Goal: Task Accomplishment & Management: Use online tool/utility

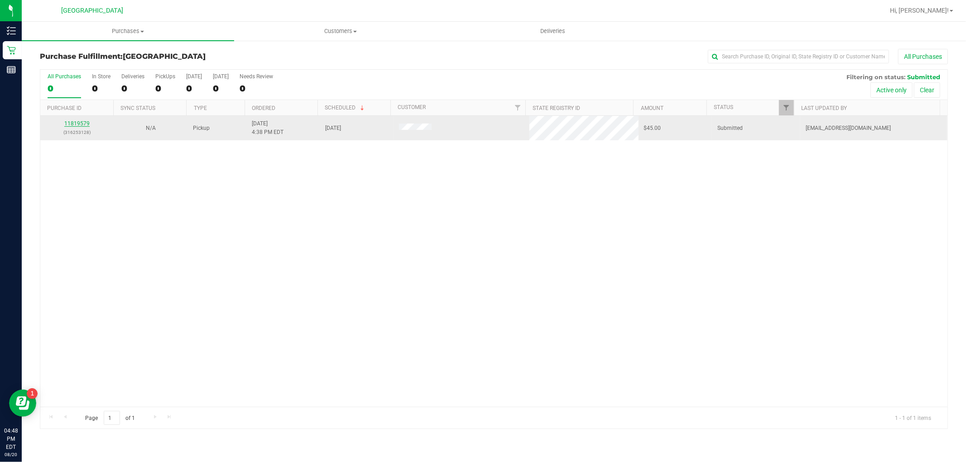
click at [69, 124] on link "11819579" at bounding box center [76, 123] width 25 height 6
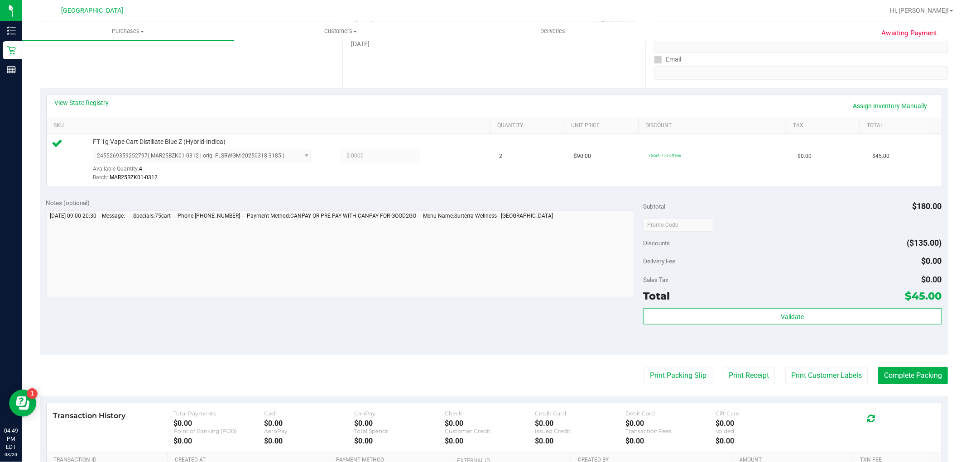
scroll to position [251, 0]
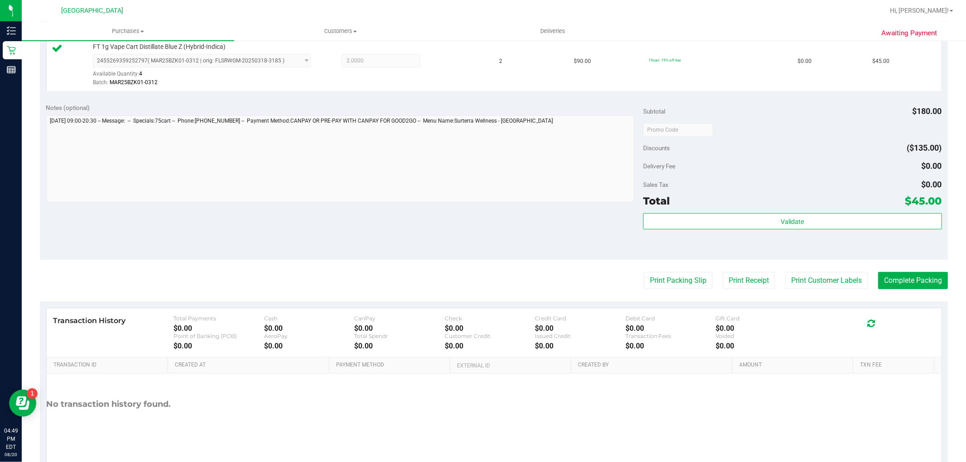
click at [800, 241] on div "Validate" at bounding box center [792, 233] width 298 height 41
click at [807, 224] on button "Validate" at bounding box center [792, 221] width 298 height 16
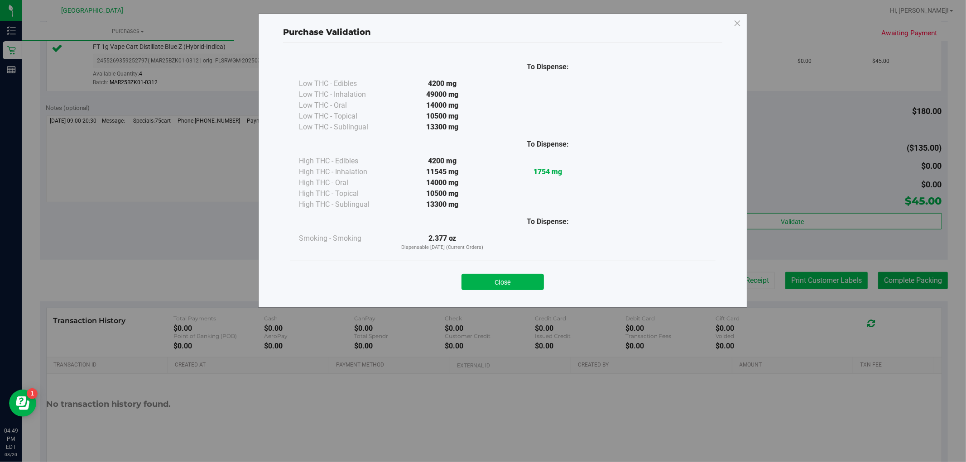
click at [809, 288] on div "Purchase Validation To Dispense: Low THC - Edibles 4200 mg" at bounding box center [486, 231] width 973 height 462
click at [483, 287] on button "Close" at bounding box center [503, 282] width 82 height 16
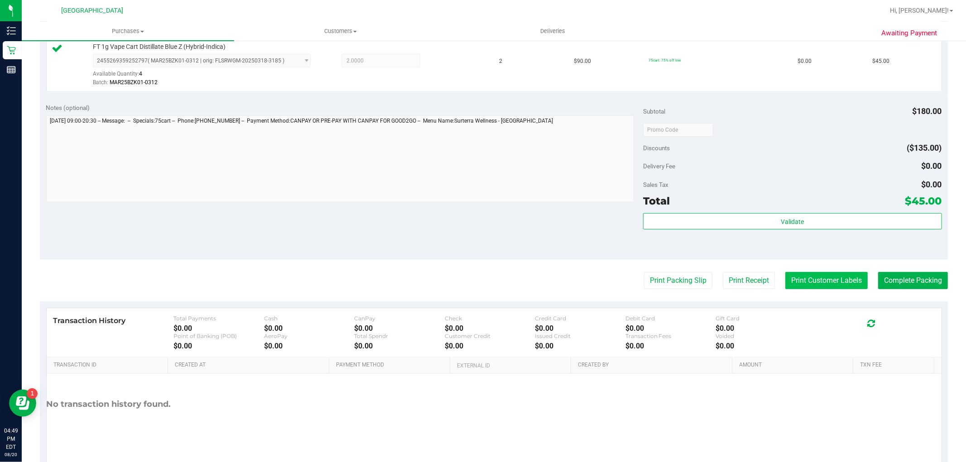
click at [822, 278] on button "Print Customer Labels" at bounding box center [826, 280] width 82 height 17
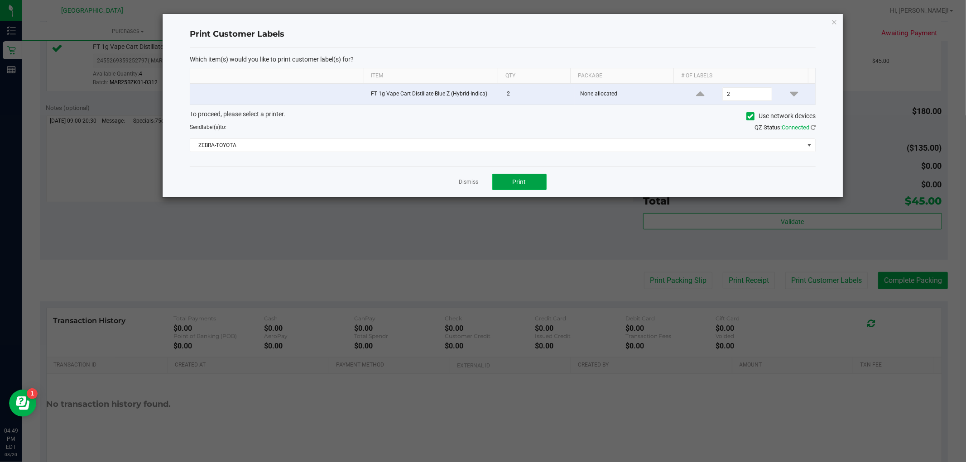
click at [530, 186] on button "Print" at bounding box center [519, 182] width 54 height 16
click at [470, 183] on div at bounding box center [503, 105] width 680 height 183
click at [470, 177] on div "Dismiss Print" at bounding box center [503, 181] width 626 height 31
click at [471, 183] on link "Dismiss" at bounding box center [468, 182] width 19 height 8
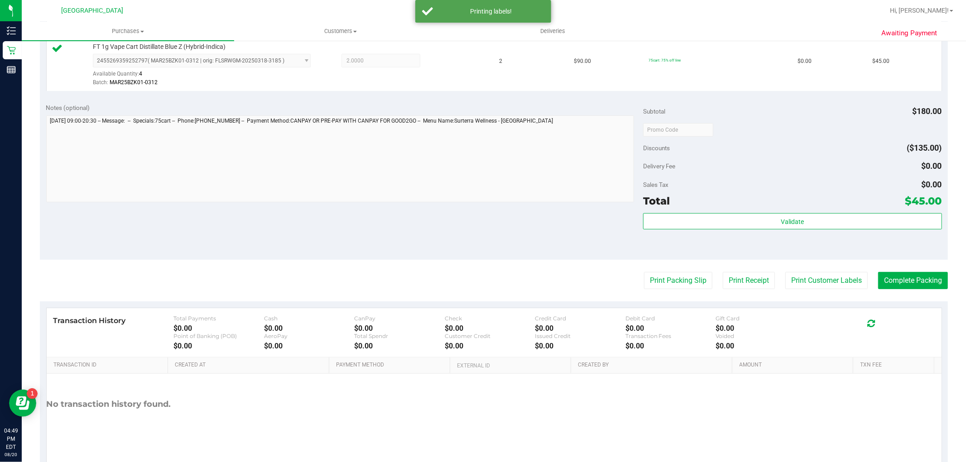
click at [897, 256] on div "Notes (optional) Subtotal $180.00 Discounts ($135.00) Delivery Fee $0.00 Sales …" at bounding box center [494, 178] width 908 height 163
click at [906, 273] on button "Complete Packing" at bounding box center [913, 280] width 70 height 17
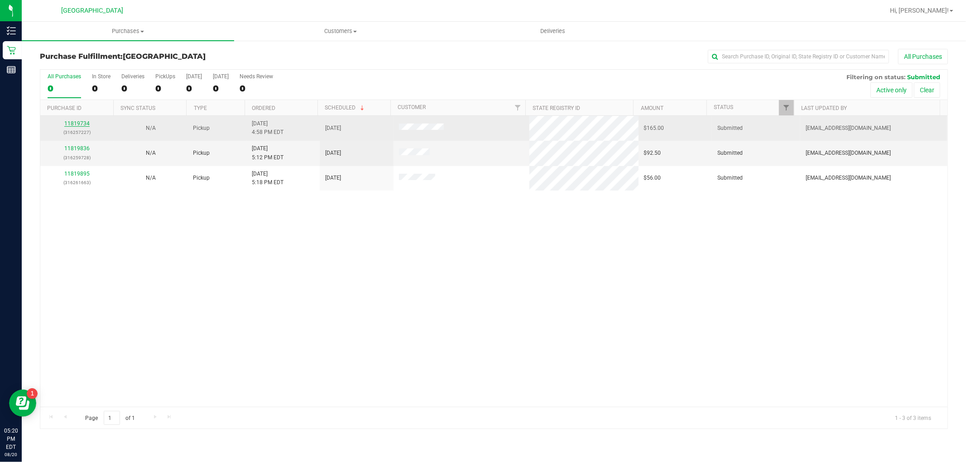
click at [68, 125] on link "11819734" at bounding box center [76, 123] width 25 height 6
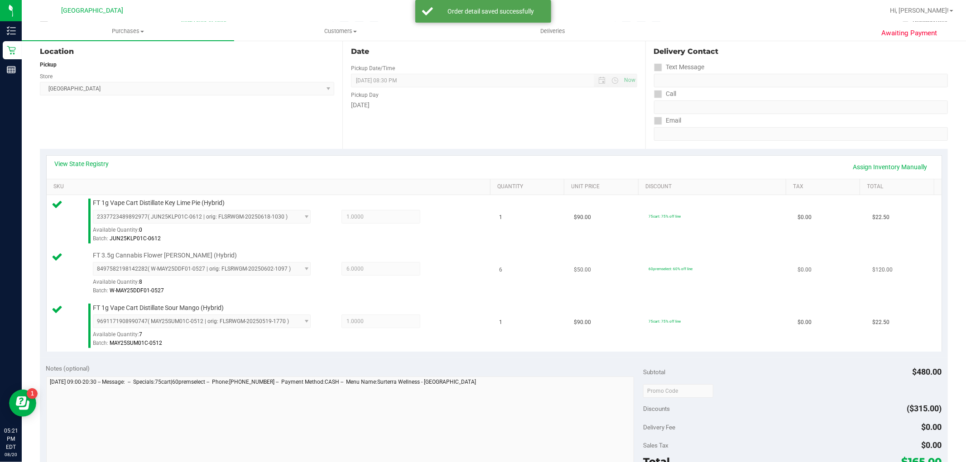
scroll to position [151, 0]
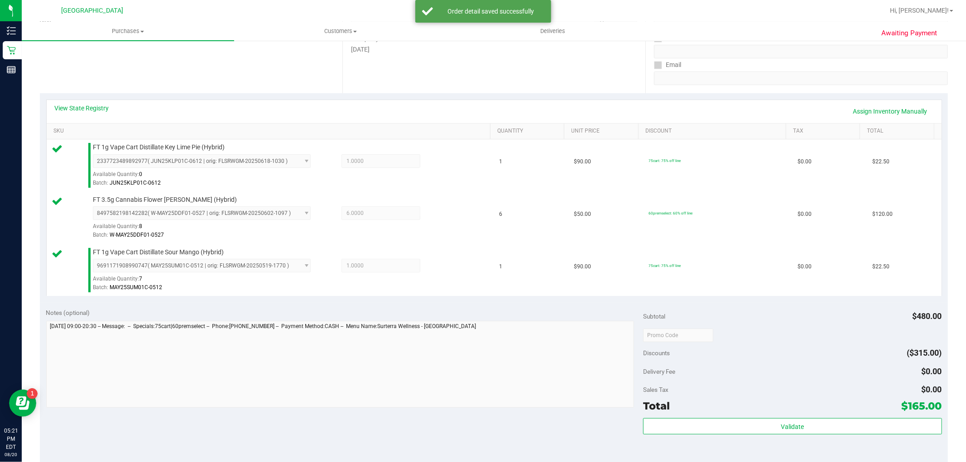
click at [814, 415] on div "Subtotal $480.00 Discounts ($315.00) Delivery Fee $0.00 Sales Tax $0.00 Total $…" at bounding box center [792, 383] width 298 height 151
click at [815, 418] on div "Subtotal $480.00 Discounts ($315.00) Delivery Fee $0.00 Sales Tax $0.00 Total $…" at bounding box center [792, 383] width 298 height 151
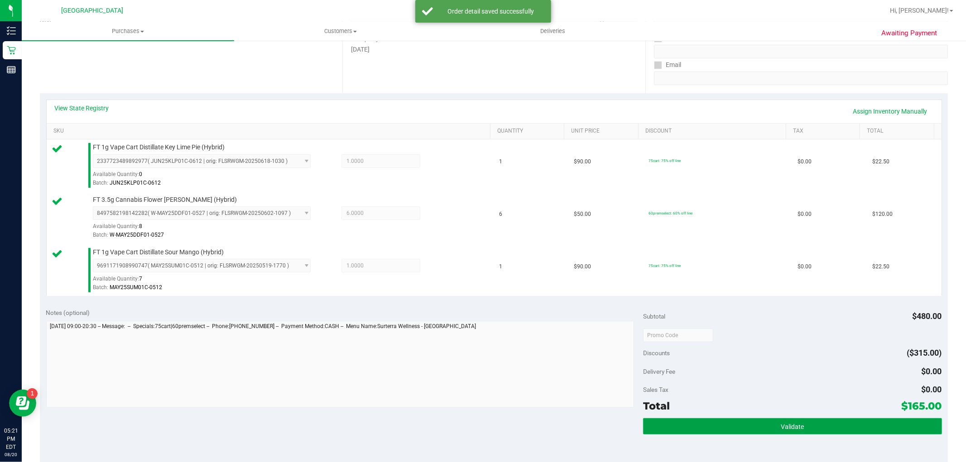
click at [815, 419] on button "Validate" at bounding box center [792, 426] width 298 height 16
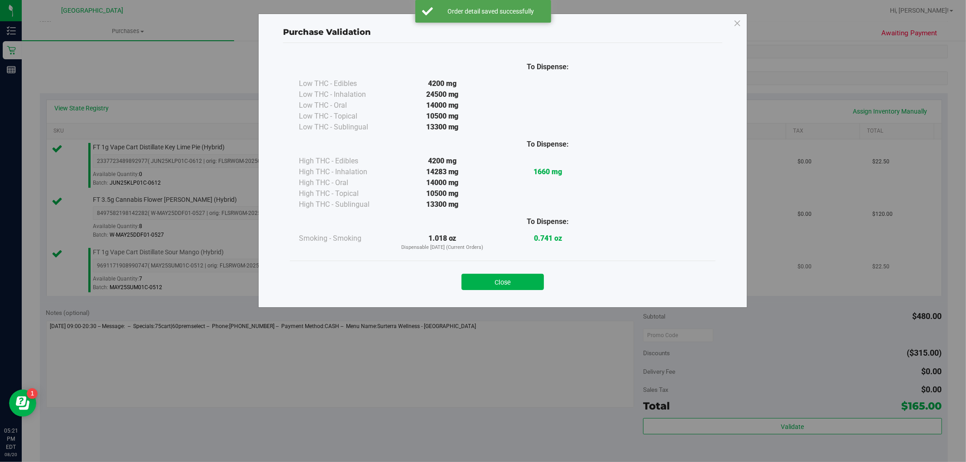
click at [507, 284] on button "Close" at bounding box center [503, 282] width 82 height 16
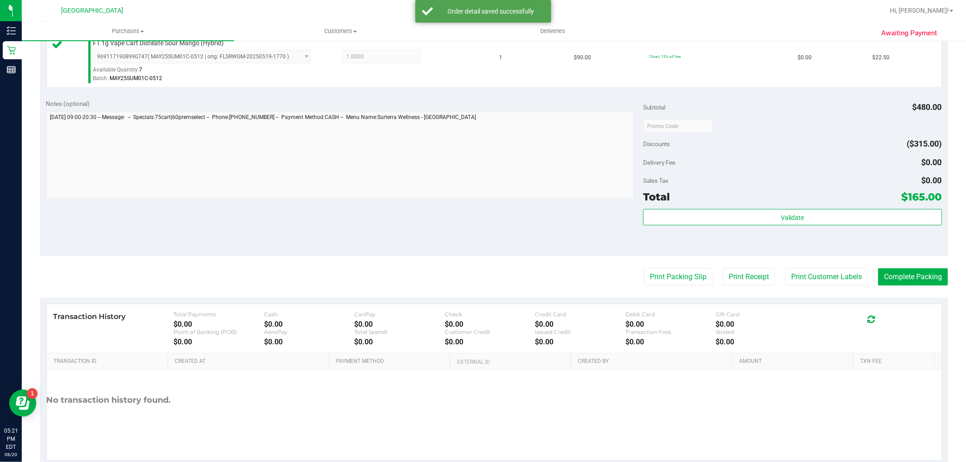
scroll to position [384, 0]
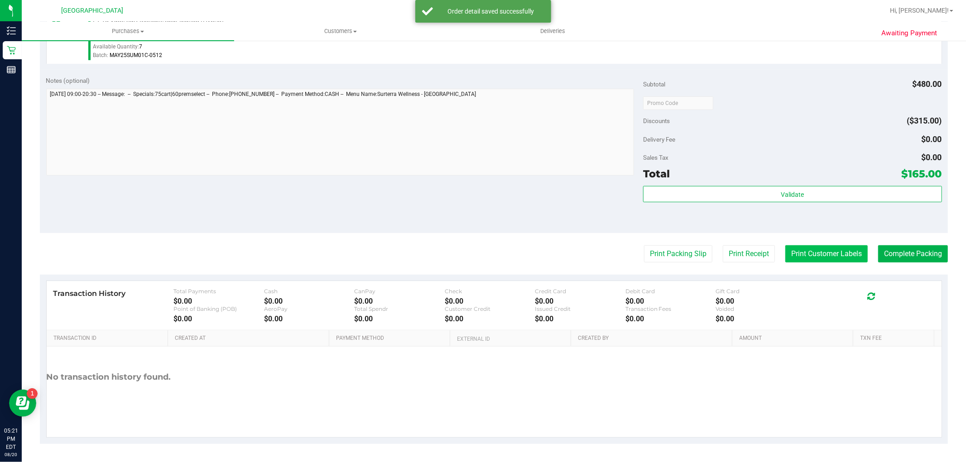
click at [836, 251] on button "Print Customer Labels" at bounding box center [826, 253] width 82 height 17
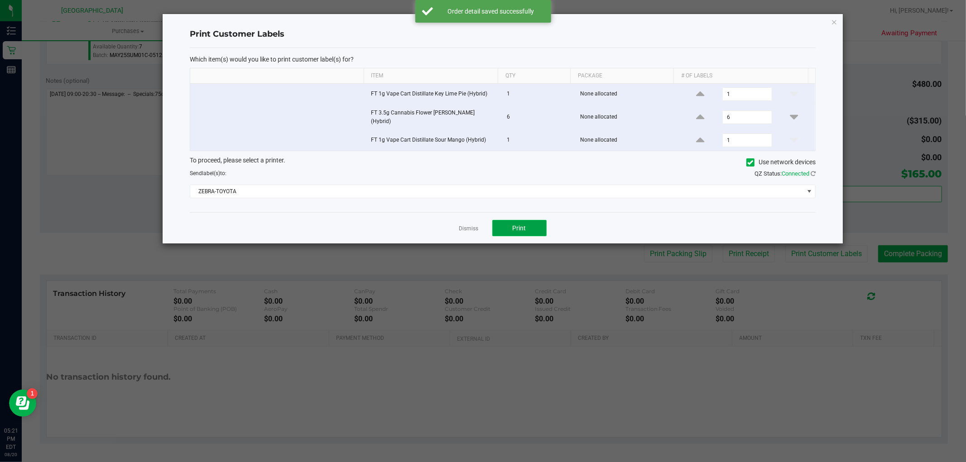
click at [537, 220] on button "Print" at bounding box center [519, 228] width 54 height 16
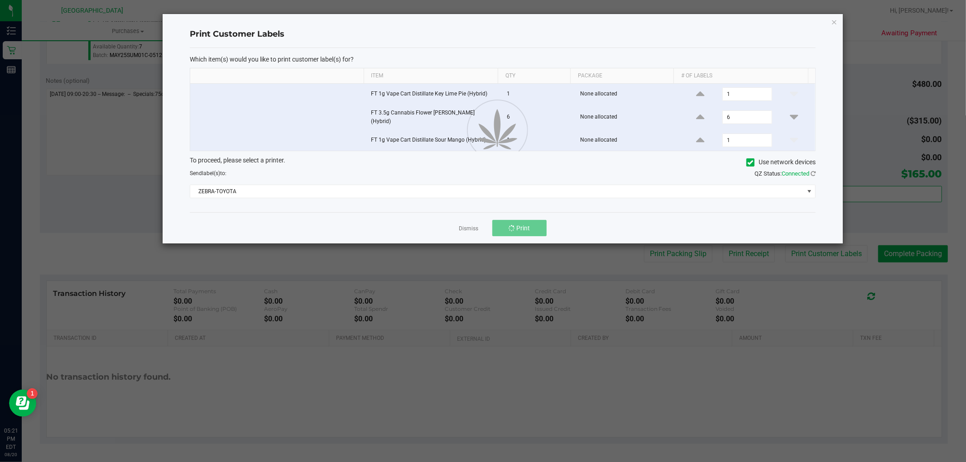
click at [467, 226] on div at bounding box center [503, 129] width 680 height 230
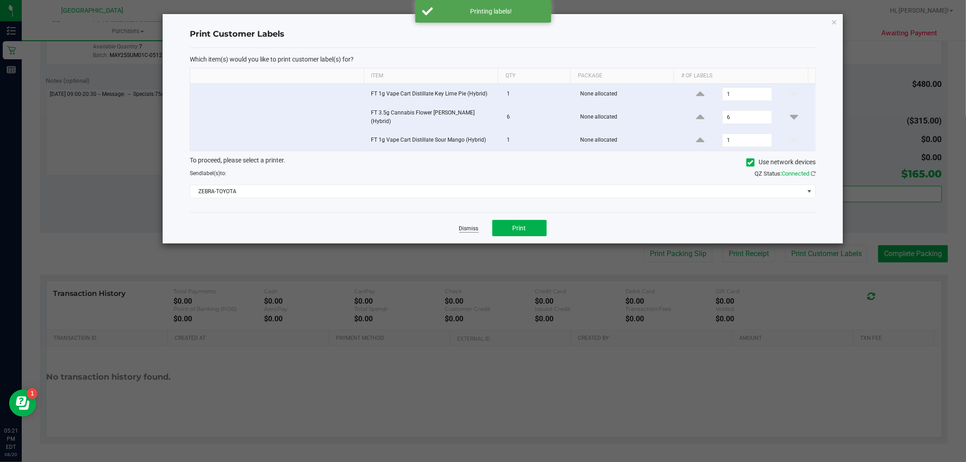
click at [469, 225] on link "Dismiss" at bounding box center [468, 229] width 19 height 8
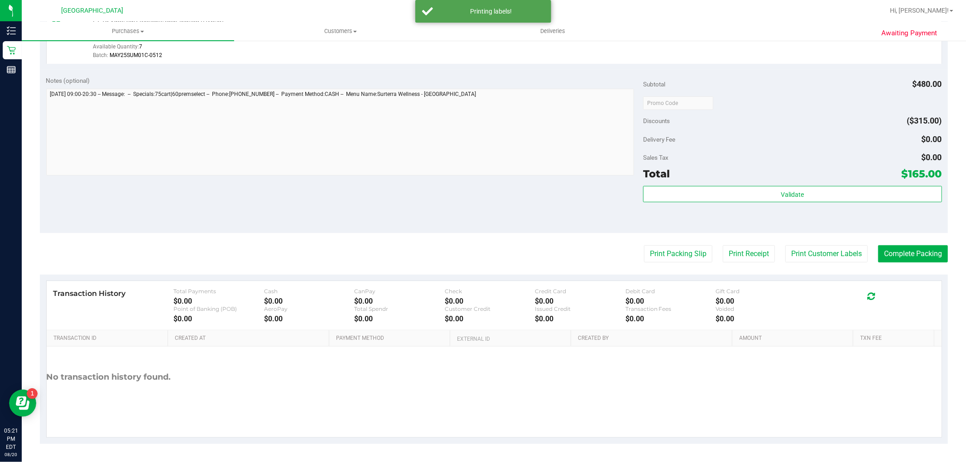
click at [957, 260] on div "Awaiting Payment Back Edit Purchase Cancel Purchase View Profile # 11819734 Bio…" at bounding box center [494, 60] width 944 height 806
click at [922, 260] on button "Complete Packing" at bounding box center [913, 253] width 70 height 17
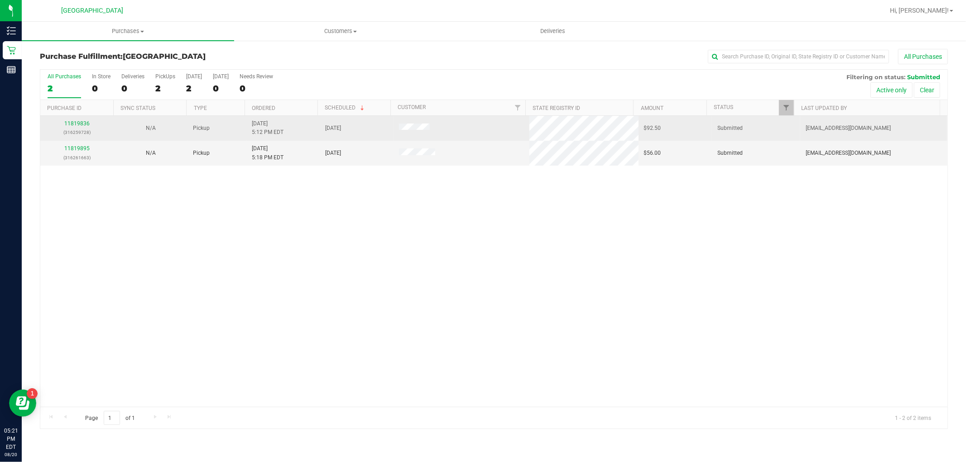
click at [89, 124] on div "11819836 (316259728)" at bounding box center [77, 128] width 63 height 17
click at [87, 124] on link "11819836" at bounding box center [76, 123] width 25 height 6
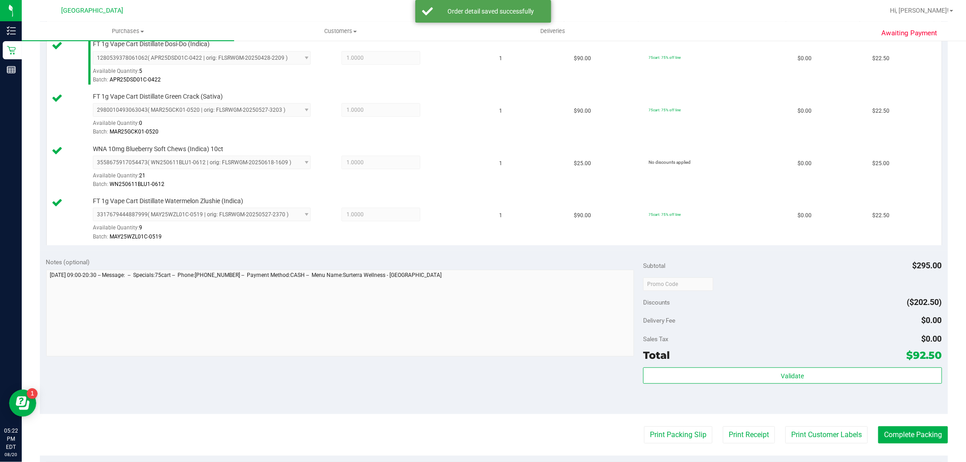
scroll to position [352, 0]
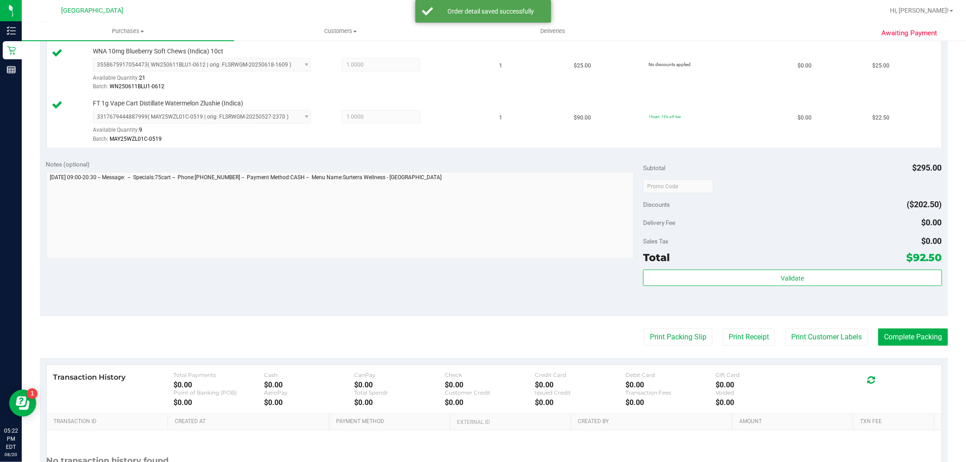
click at [845, 292] on div "Validate" at bounding box center [792, 290] width 298 height 41
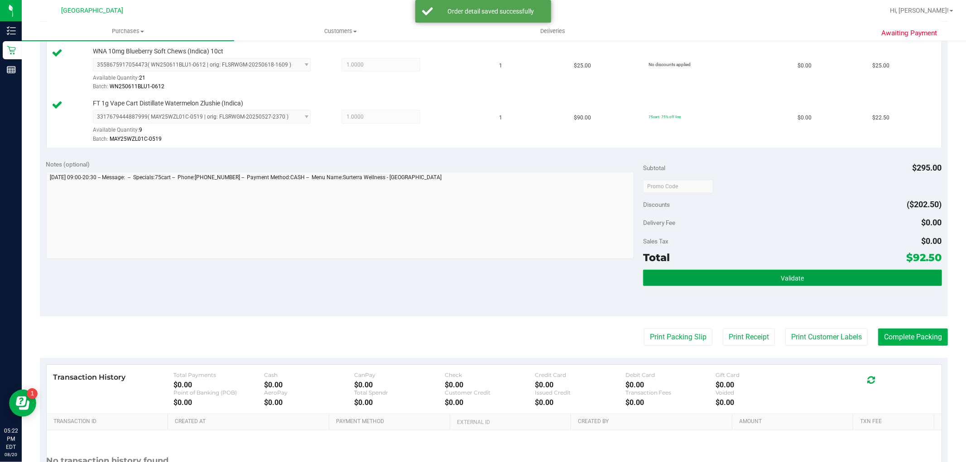
click at [841, 275] on button "Validate" at bounding box center [792, 278] width 298 height 16
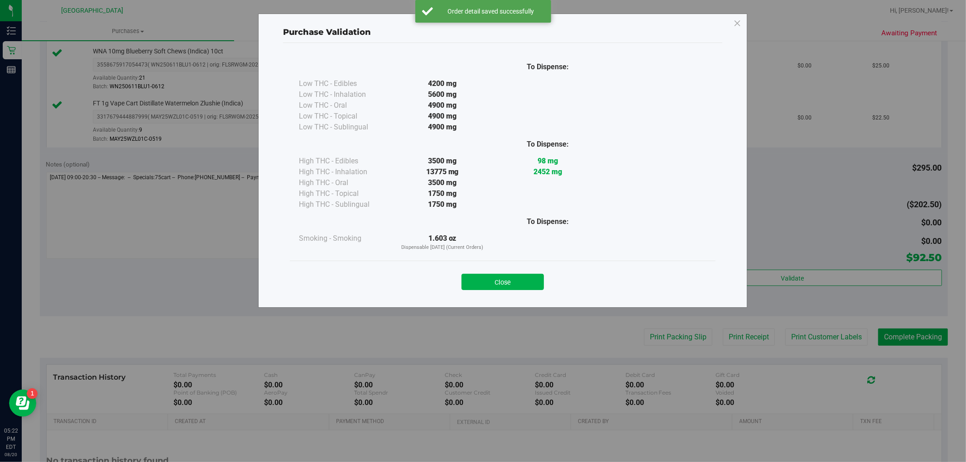
click at [508, 269] on div "Close" at bounding box center [503, 279] width 412 height 23
click at [540, 282] on button "Close" at bounding box center [503, 282] width 82 height 16
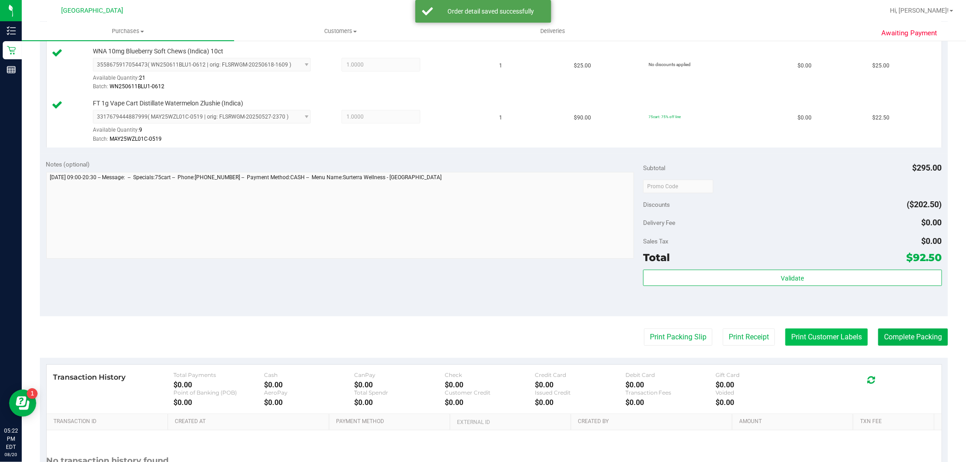
click at [830, 335] on button "Print Customer Labels" at bounding box center [826, 337] width 82 height 17
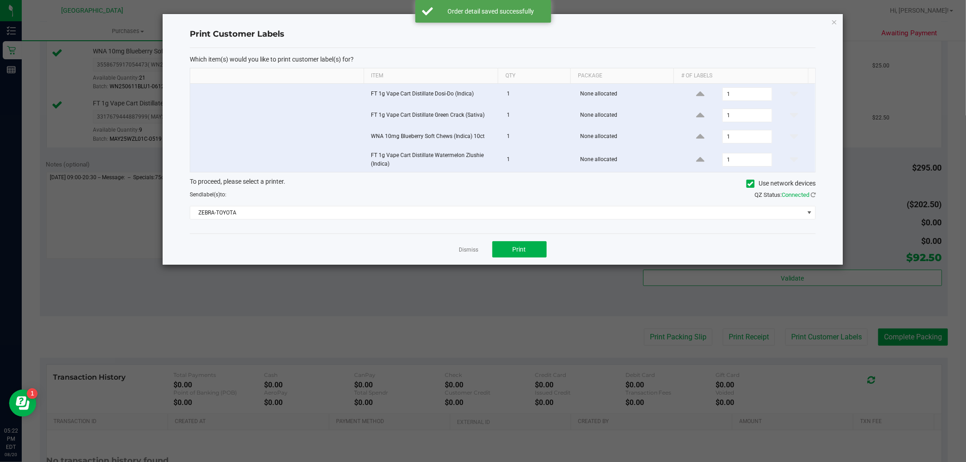
click at [515, 242] on div "Dismiss Print" at bounding box center [503, 249] width 626 height 31
click at [506, 262] on div "Dismiss Print" at bounding box center [503, 249] width 626 height 31
click at [504, 255] on button "Print" at bounding box center [519, 249] width 54 height 16
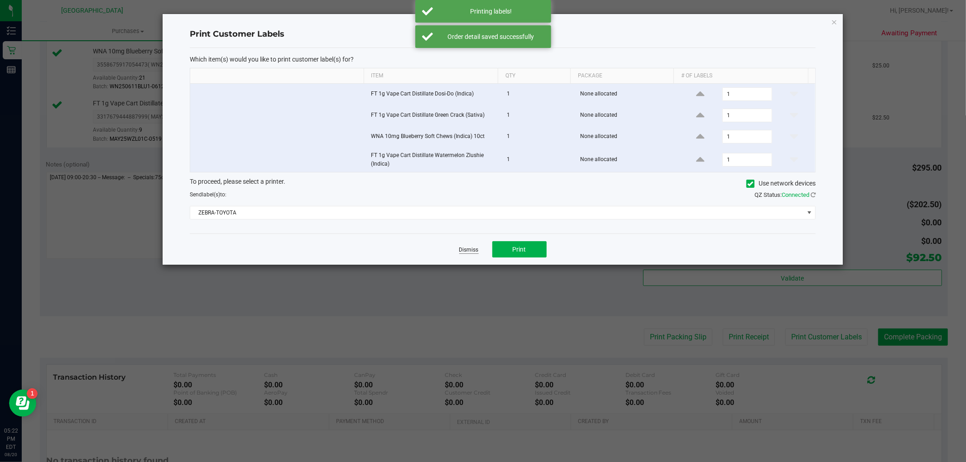
click at [476, 254] on link "Dismiss" at bounding box center [468, 250] width 19 height 8
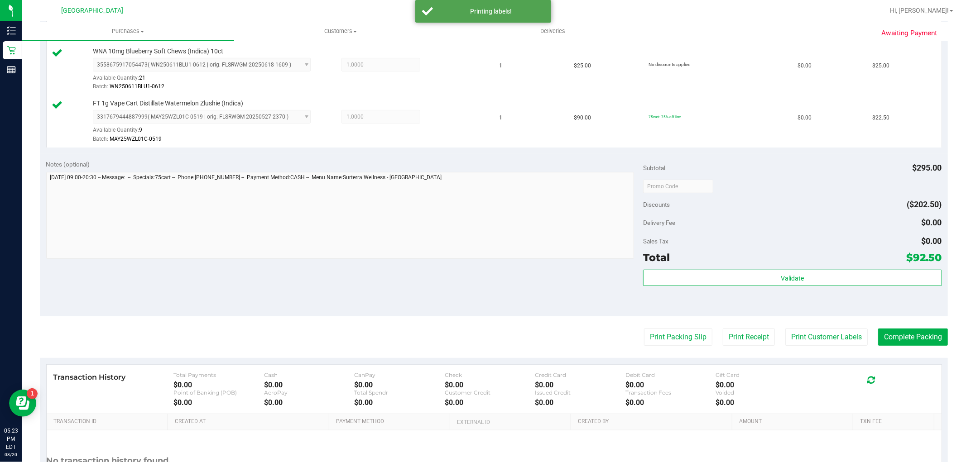
click at [893, 328] on purchase-details "Back Edit Purchase Cancel Purchase View Profile # 11819836 BioTrack ID: - Submi…" at bounding box center [494, 112] width 908 height 831
click at [899, 334] on button "Complete Packing" at bounding box center [913, 337] width 70 height 17
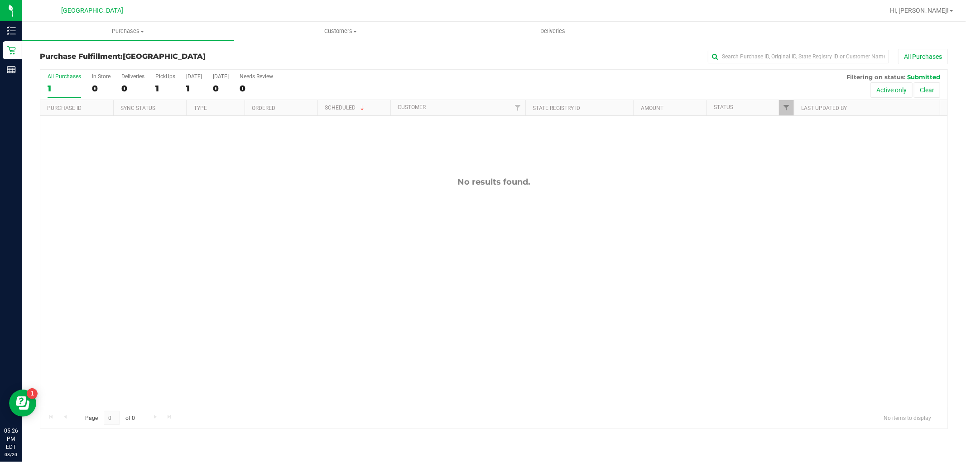
click at [43, 85] on div "All Purchases 1 In Store 0 Deliveries 0 PickUps 1 Today 1 Tomorrow 0 Needs Revi…" at bounding box center [493, 85] width 907 height 30
click at [53, 84] on div "1" at bounding box center [65, 88] width 34 height 10
click at [0, 0] on input "All Purchases 1" at bounding box center [0, 0] width 0 height 0
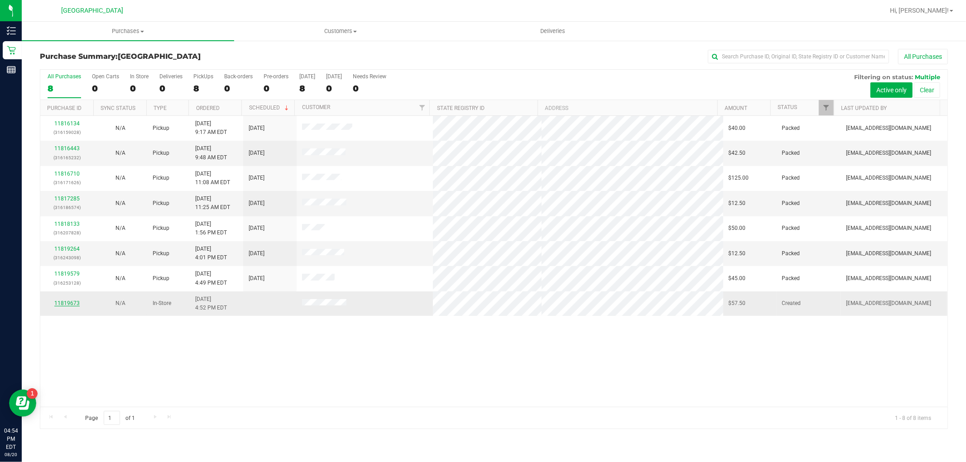
click at [73, 303] on link "11819673" at bounding box center [66, 303] width 25 height 6
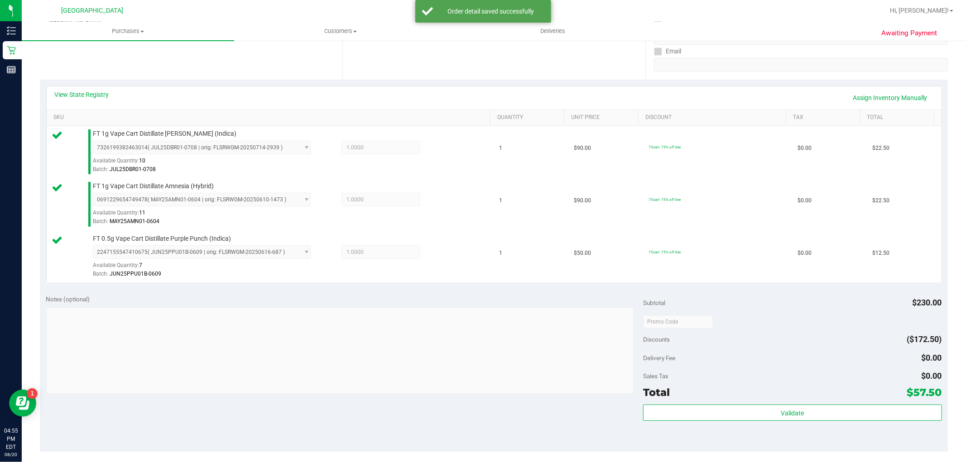
scroll to position [201, 0]
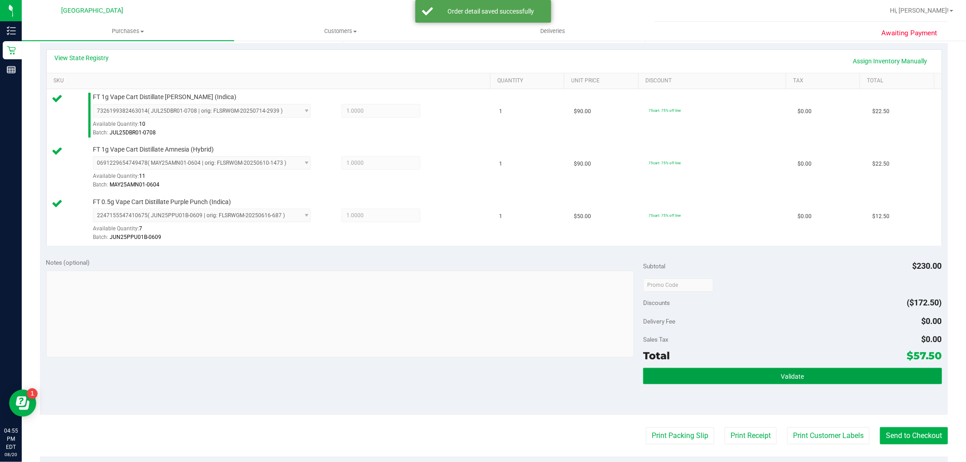
click at [819, 368] on button "Validate" at bounding box center [792, 376] width 298 height 16
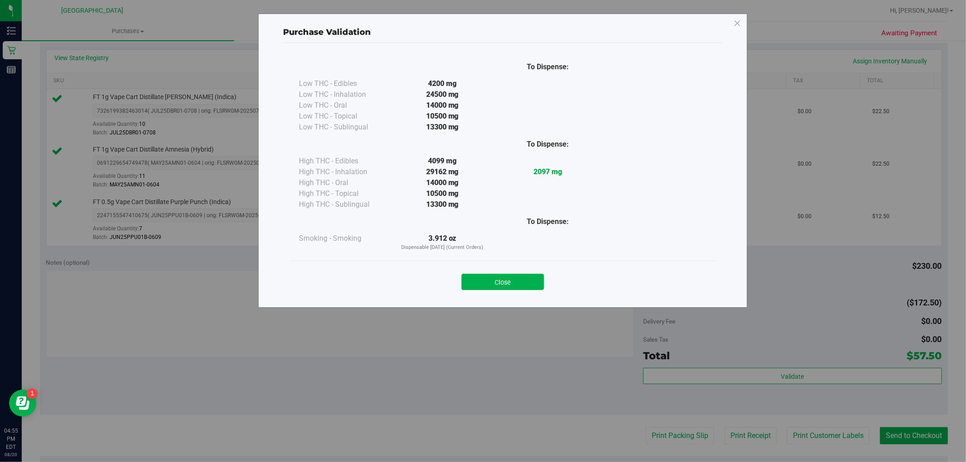
click at [491, 282] on button "Close" at bounding box center [503, 282] width 82 height 16
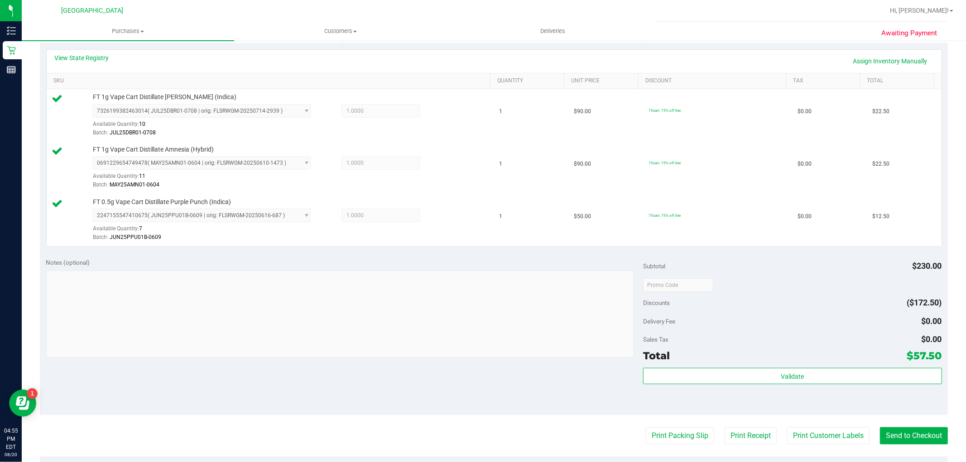
click at [816, 418] on purchase-details "Back Edit Purchase Cancel Purchase View Profile # 11819673 BioTrack ID: - Submi…" at bounding box center [494, 237] width 908 height 779
click at [817, 447] on purchase-details "Back Edit Purchase Cancel Purchase View Profile # 11819673 BioTrack ID: - Submi…" at bounding box center [494, 237] width 908 height 779
click at [799, 432] on button "Print Customer Labels" at bounding box center [828, 436] width 82 height 17
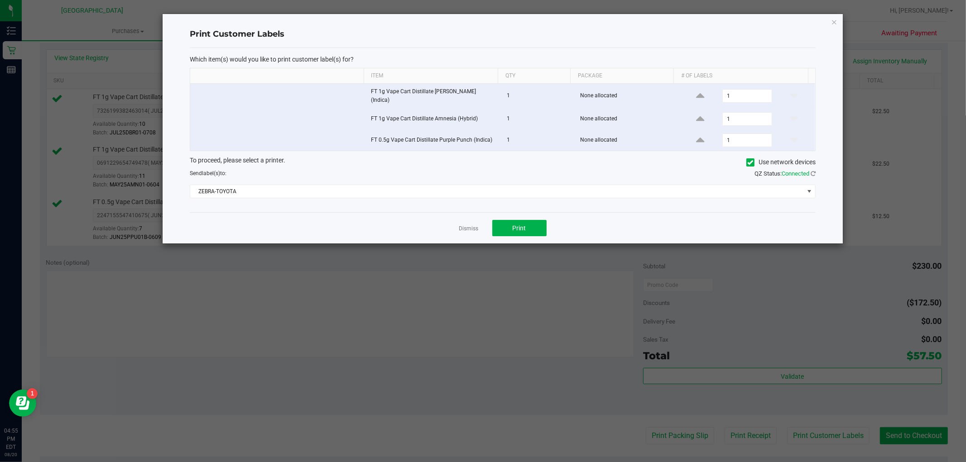
click at [487, 227] on div "Dismiss Print" at bounding box center [503, 227] width 626 height 31
click at [508, 227] on button "Print" at bounding box center [519, 228] width 54 height 16
click at [477, 228] on link "Dismiss" at bounding box center [468, 229] width 19 height 8
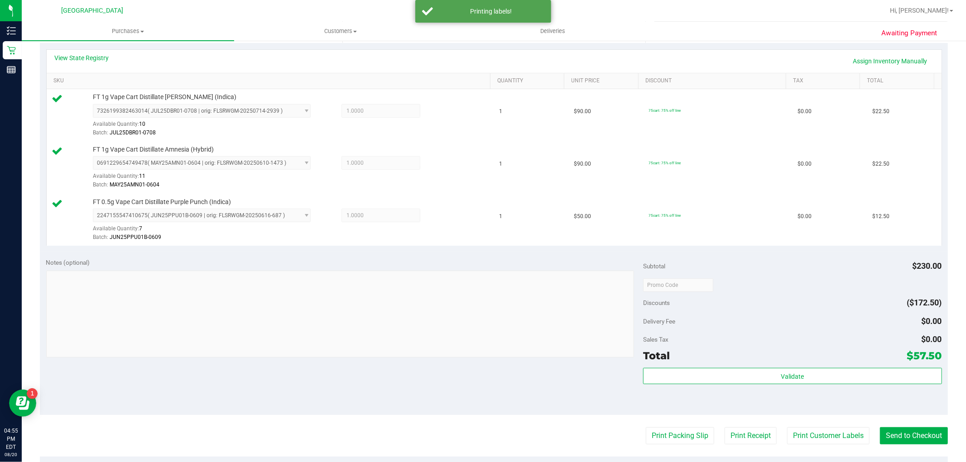
click at [850, 419] on purchase-details "Back Edit Purchase Cancel Purchase View Profile # 11819673 BioTrack ID: - Submi…" at bounding box center [494, 237] width 908 height 779
click at [880, 428] on button "Send to Checkout" at bounding box center [914, 436] width 68 height 17
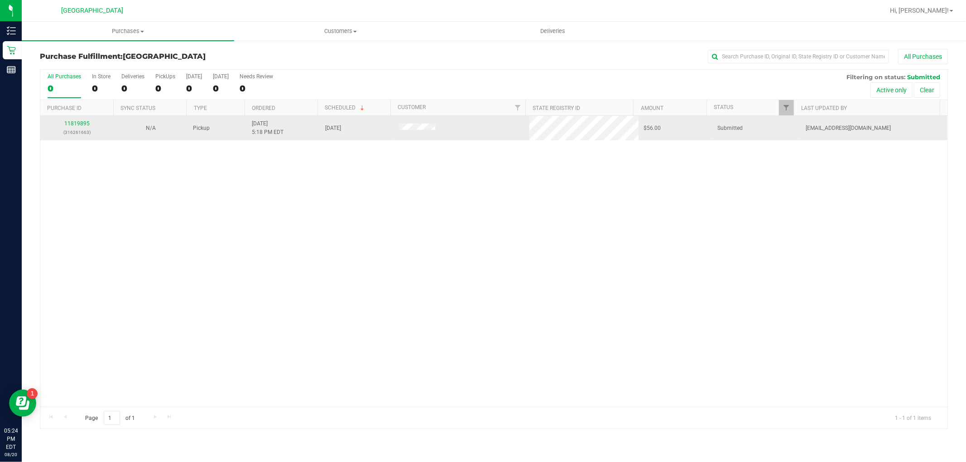
click at [82, 119] on td "11819895 (316261663)" at bounding box center [76, 128] width 73 height 24
click at [82, 123] on link "11819895" at bounding box center [76, 123] width 25 height 6
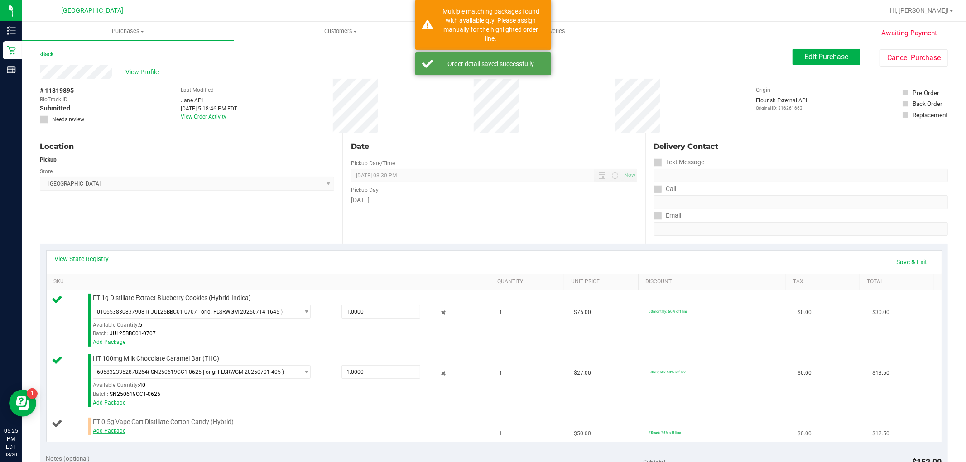
click at [108, 430] on link "Add Package" at bounding box center [109, 431] width 33 height 6
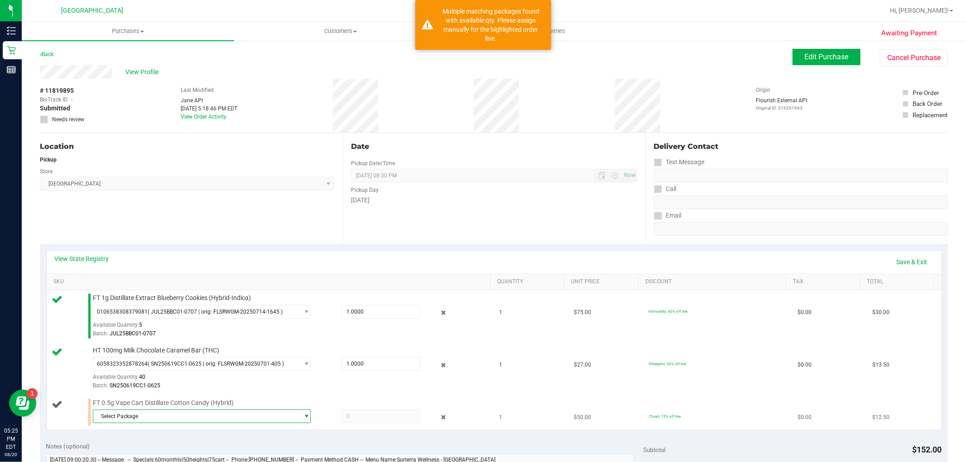
click at [224, 421] on span "Select Package" at bounding box center [196, 416] width 206 height 13
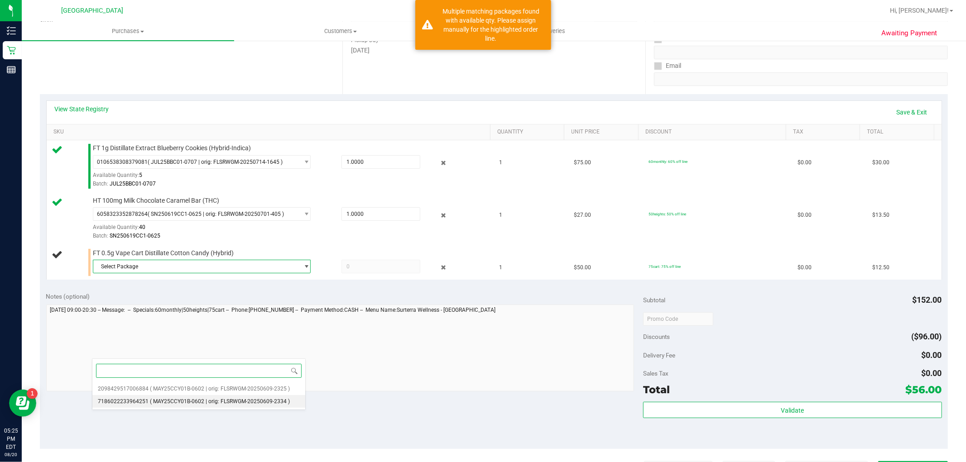
scroll to position [251, 0]
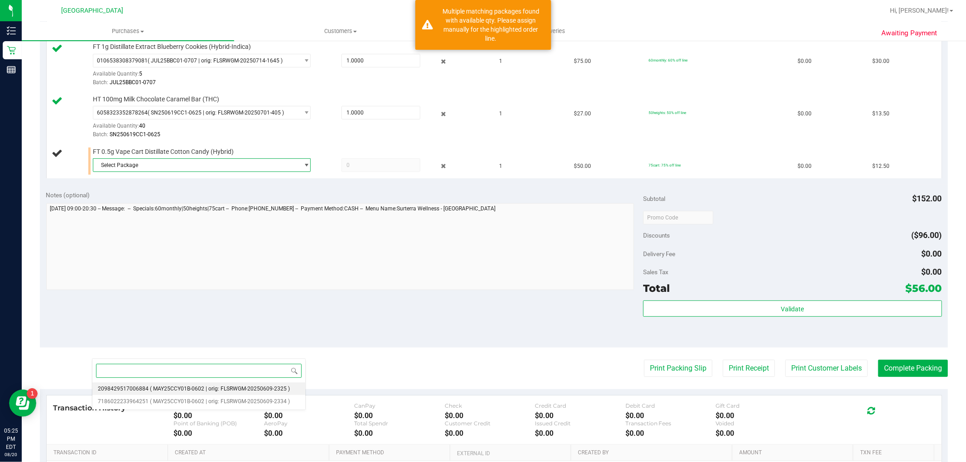
click at [214, 391] on span "( MAY25CCY01B-0602 | orig: FLSRWGM-20250609-2325 )" at bounding box center [220, 389] width 140 height 6
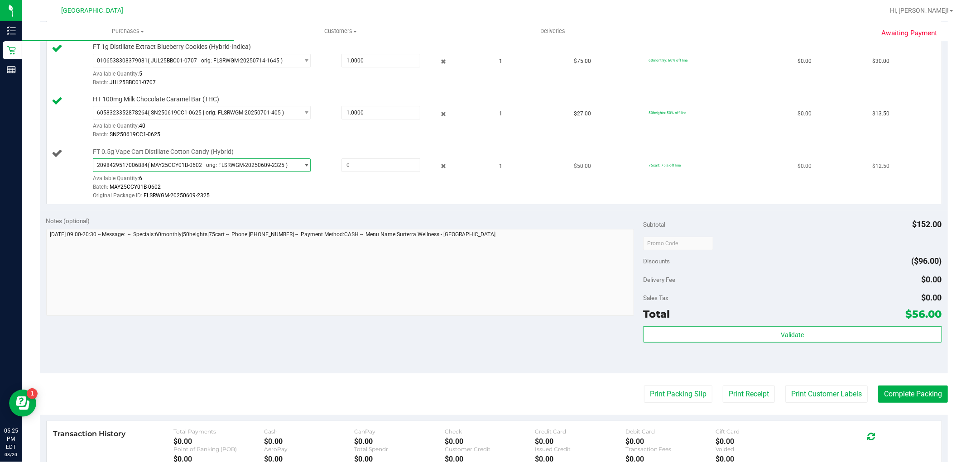
click at [222, 168] on span "( MAY25CCY01B-0602 | orig: FLSRWGM-20250609-2325 )" at bounding box center [218, 165] width 140 height 6
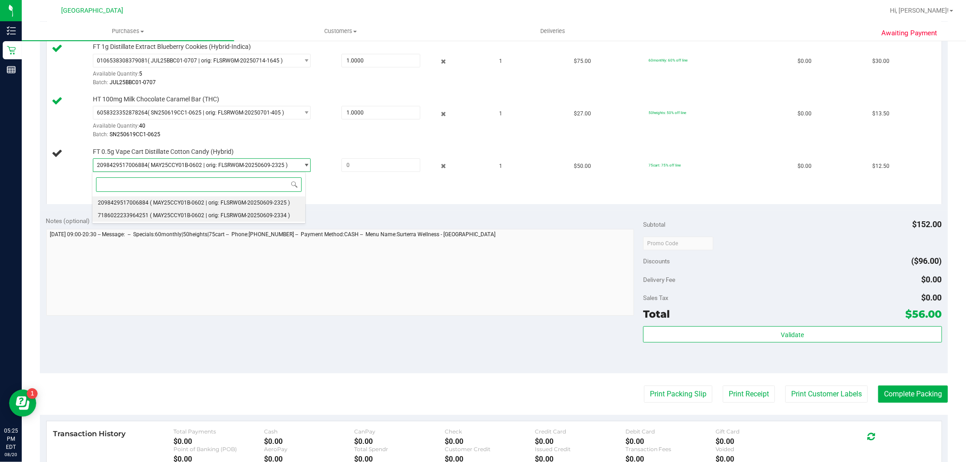
click at [222, 216] on span "( MAY25CCY01B-0602 | orig: FLSRWGM-20250609-2334 )" at bounding box center [220, 215] width 140 height 6
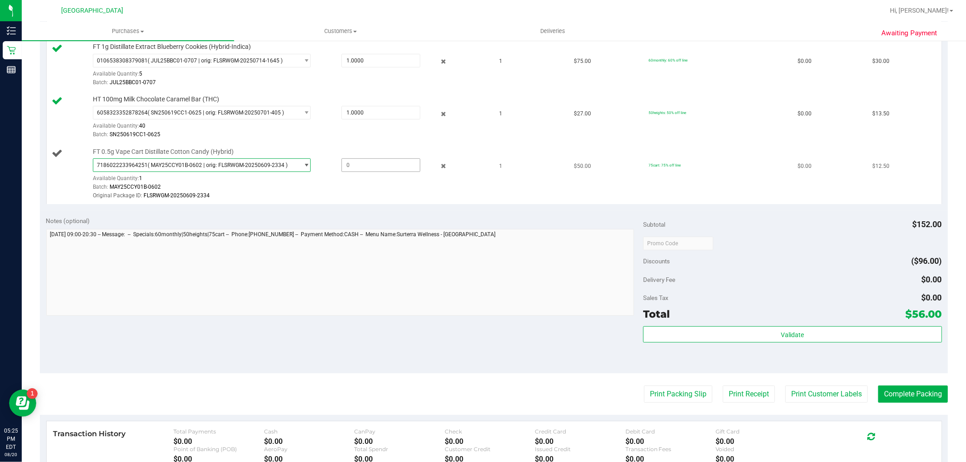
click at [359, 166] on span at bounding box center [380, 166] width 79 height 14
type input "1"
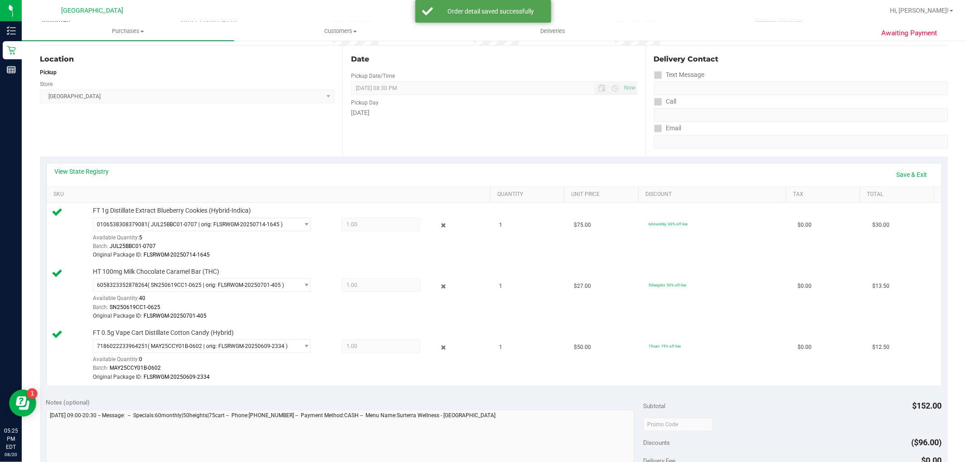
scroll to position [50, 0]
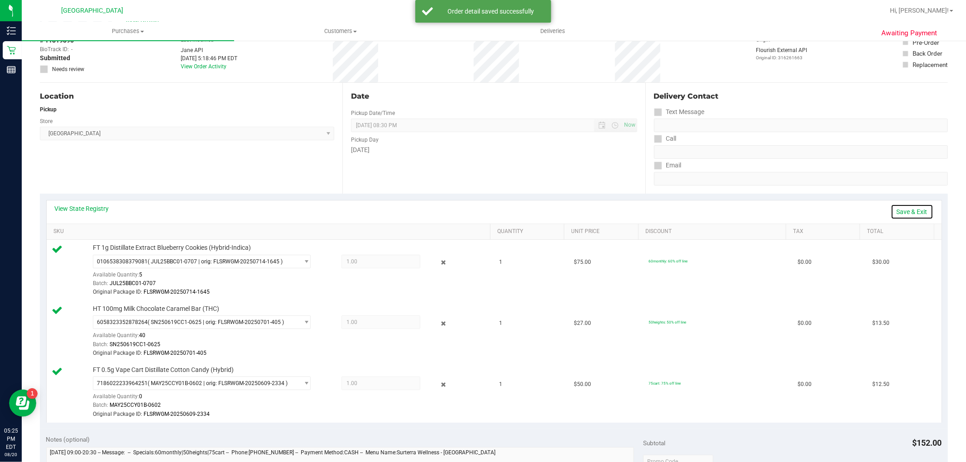
click at [908, 207] on link "Save & Exit" at bounding box center [912, 211] width 43 height 15
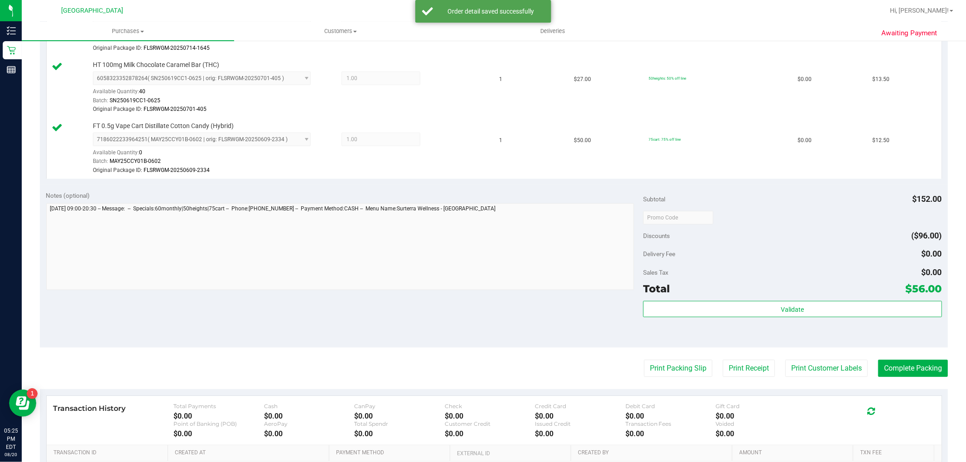
scroll to position [352, 0]
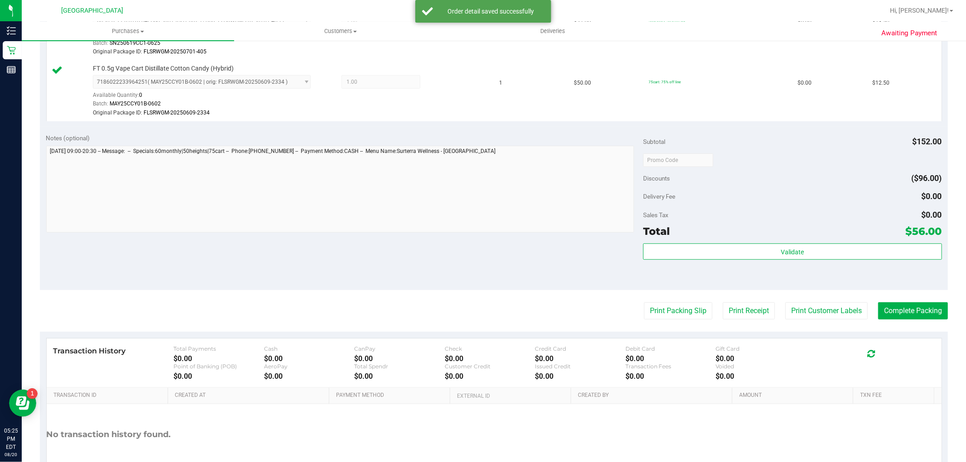
click at [852, 229] on div "Total $56.00" at bounding box center [792, 231] width 298 height 16
click at [845, 250] on button "Validate" at bounding box center [792, 252] width 298 height 16
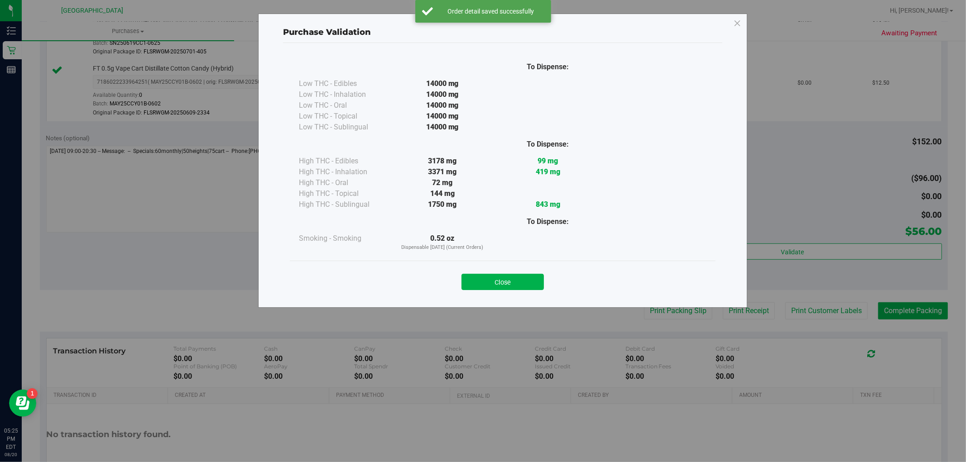
click at [528, 281] on button "Close" at bounding box center [503, 282] width 82 height 16
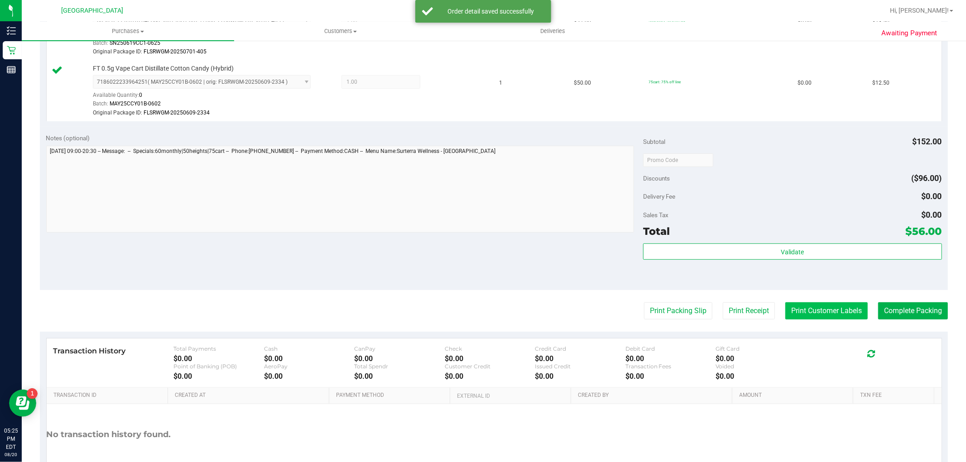
click at [810, 308] on button "Print Customer Labels" at bounding box center [826, 311] width 82 height 17
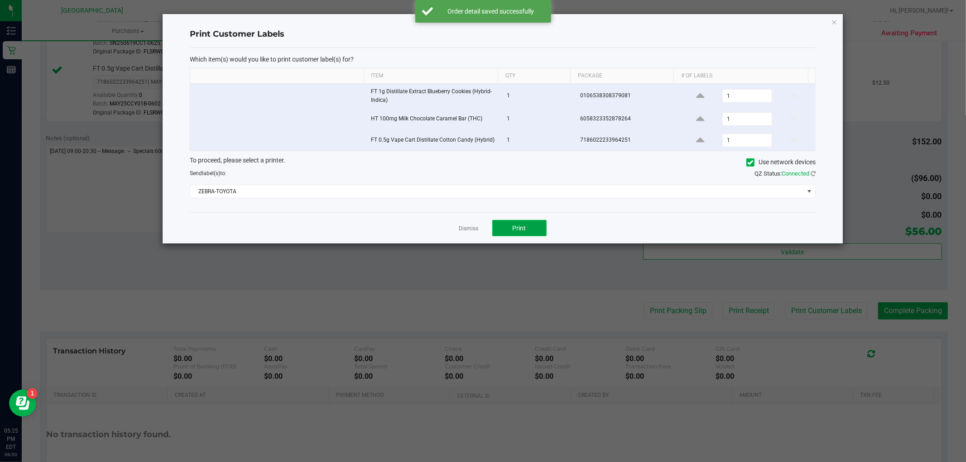
click at [536, 230] on button "Print" at bounding box center [519, 228] width 54 height 16
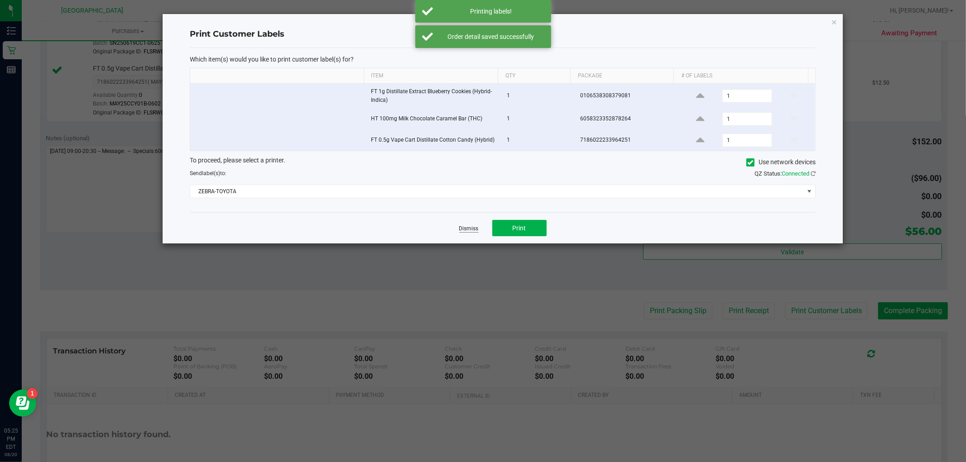
click at [473, 227] on link "Dismiss" at bounding box center [468, 229] width 19 height 8
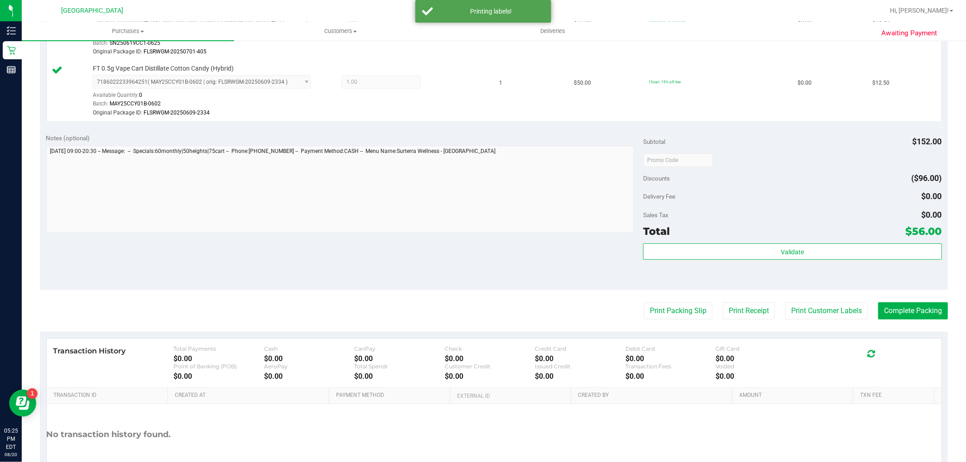
click at [847, 300] on purchase-details "Back Edit Purchase Cancel Purchase View Profile # 11819895 BioTrack ID: - Submi…" at bounding box center [494, 99] width 908 height 804
click at [950, 309] on div "Awaiting Payment Back Edit Purchase Cancel Purchase View Profile # 11819895 Bio…" at bounding box center [494, 104] width 944 height 832
click at [908, 309] on button "Complete Packing" at bounding box center [913, 311] width 70 height 17
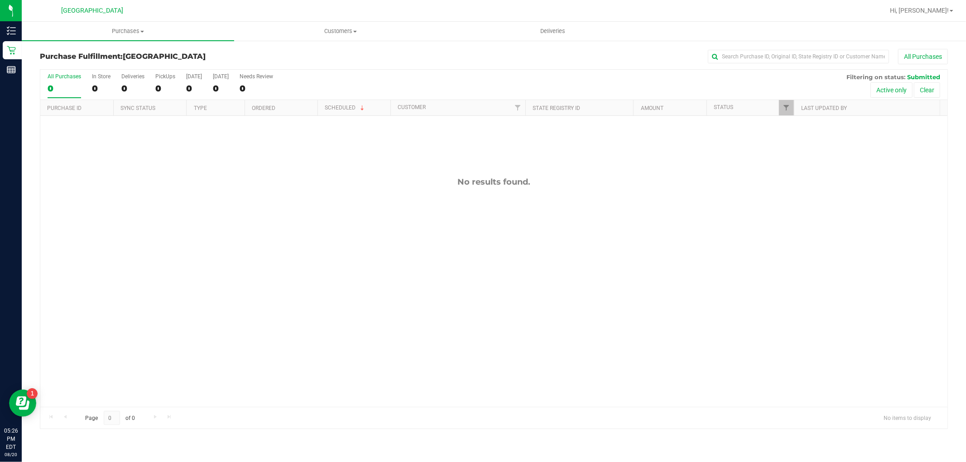
click at [64, 87] on div "0" at bounding box center [65, 88] width 34 height 10
click at [0, 0] on input "All Purchases 0" at bounding box center [0, 0] width 0 height 0
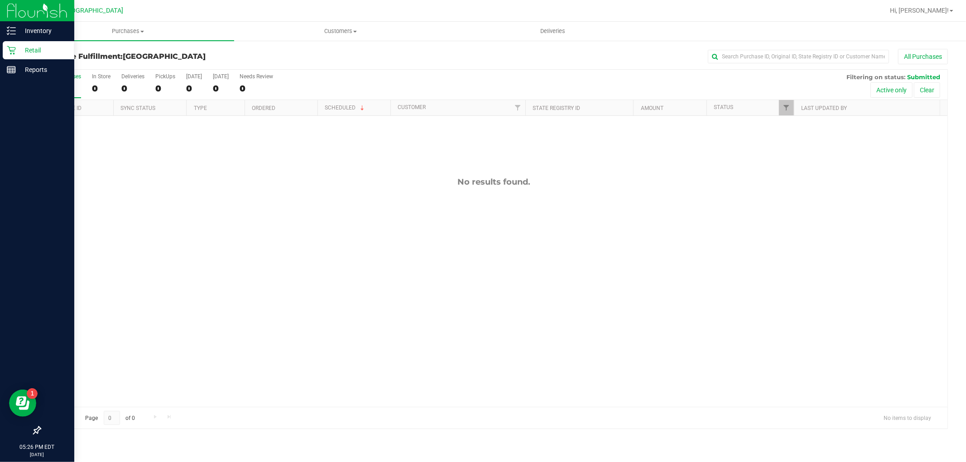
click at [17, 43] on div "Retail" at bounding box center [39, 50] width 72 height 18
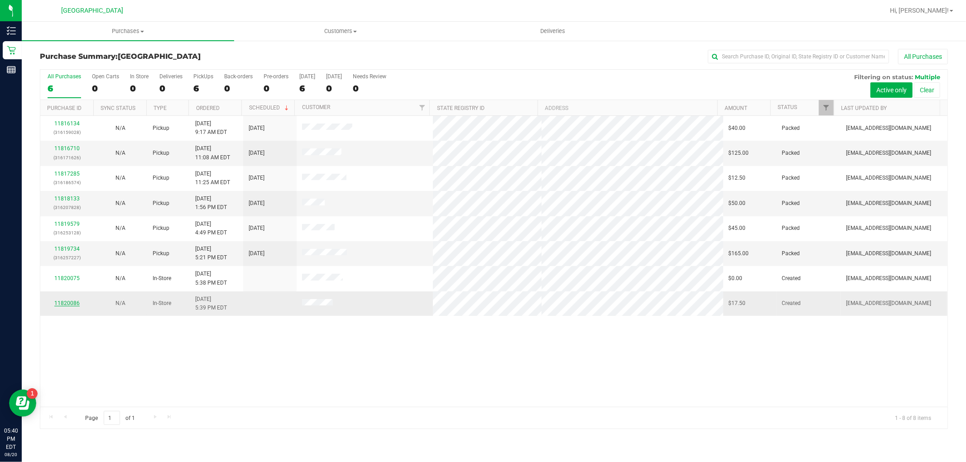
click at [75, 303] on link "11820086" at bounding box center [66, 303] width 25 height 6
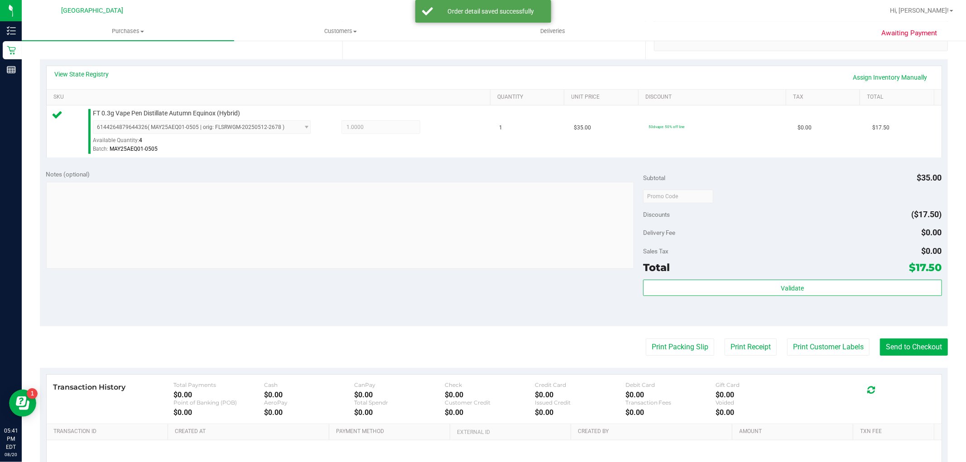
scroll to position [251, 0]
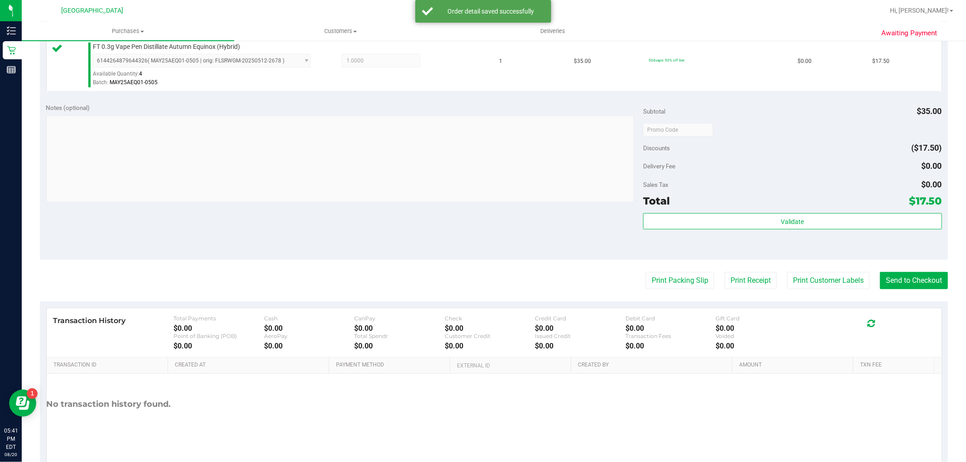
click at [799, 244] on div "Validate" at bounding box center [792, 233] width 298 height 41
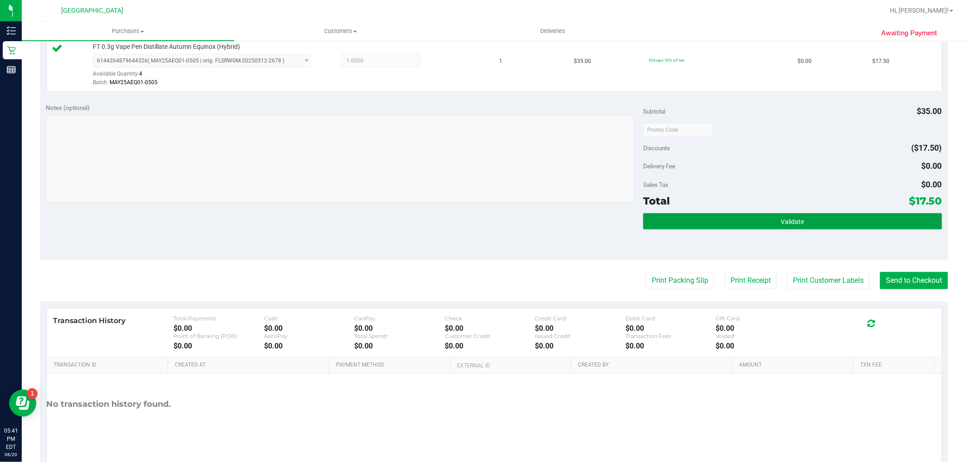
click at [802, 227] on button "Validate" at bounding box center [792, 221] width 298 height 16
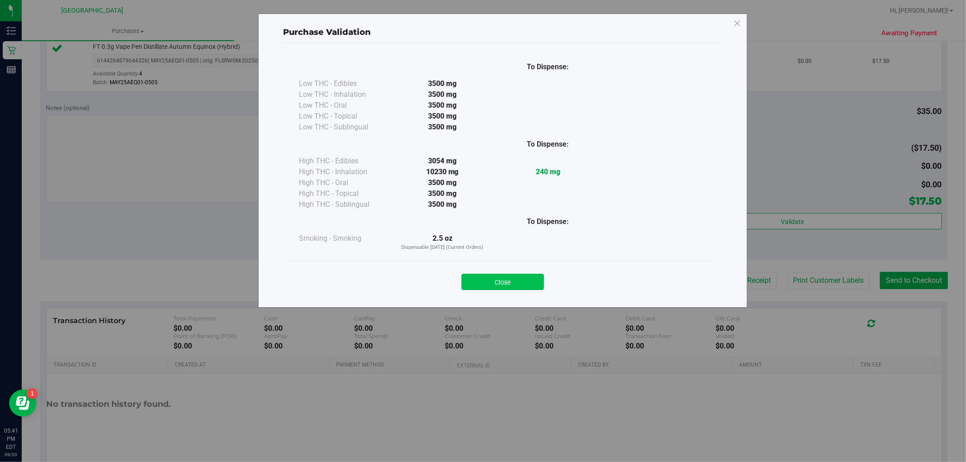
click at [511, 282] on button "Close" at bounding box center [503, 282] width 82 height 16
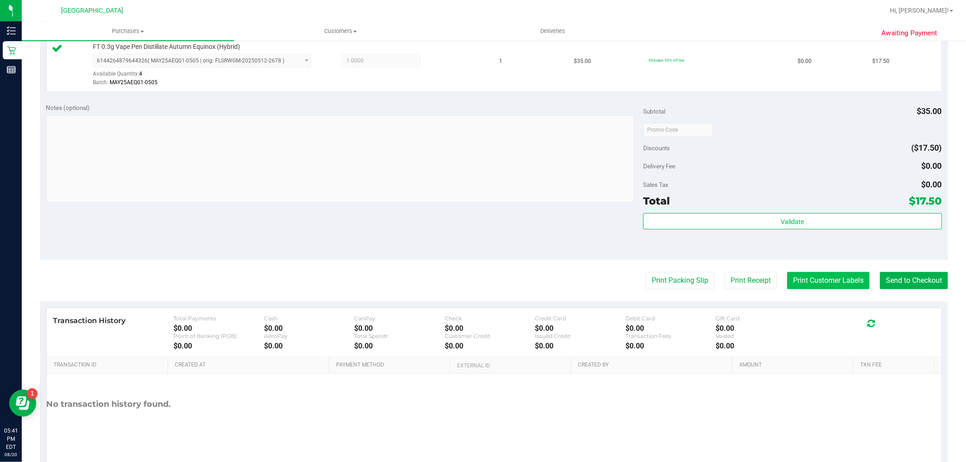
click at [840, 284] on button "Print Customer Labels" at bounding box center [828, 280] width 82 height 17
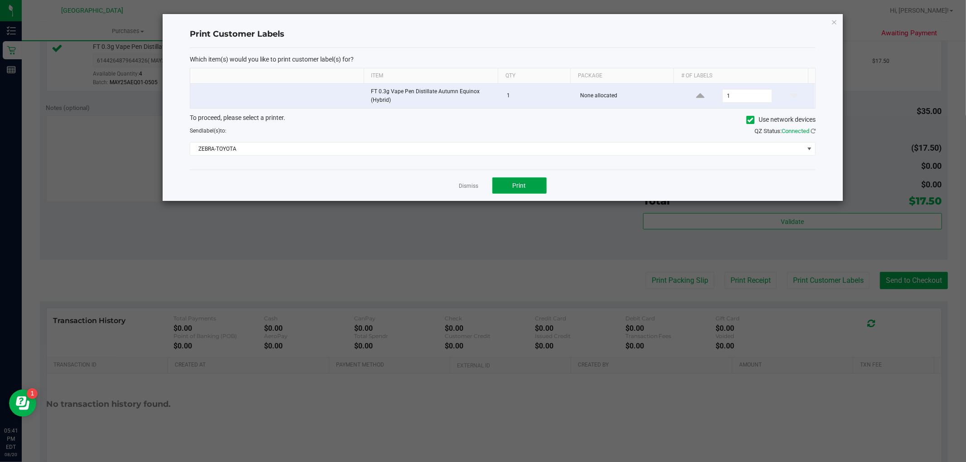
click at [542, 186] on button "Print" at bounding box center [519, 186] width 54 height 16
click at [463, 184] on link "Dismiss" at bounding box center [468, 187] width 19 height 8
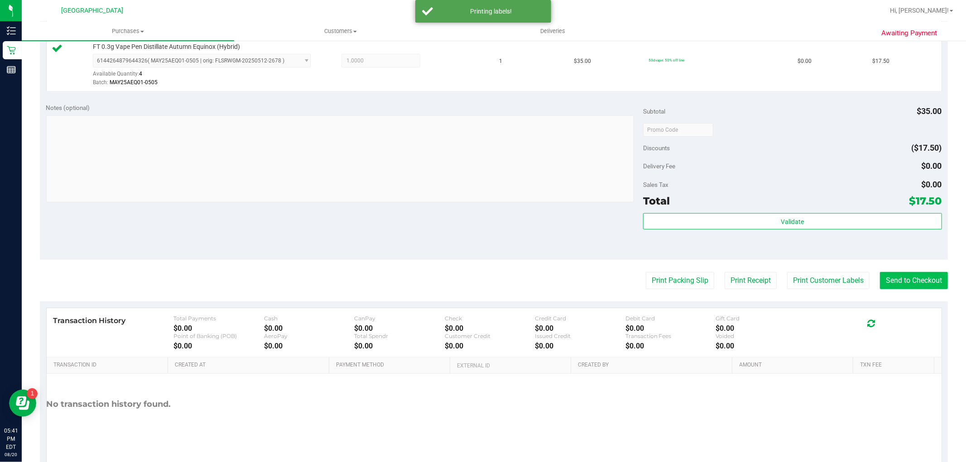
click at [940, 273] on div "Awaiting Payment Back Edit Purchase Cancel Purchase View Profile # 11820086 Bio…" at bounding box center [494, 138] width 944 height 701
click at [930, 278] on button "Send to Checkout" at bounding box center [914, 280] width 68 height 17
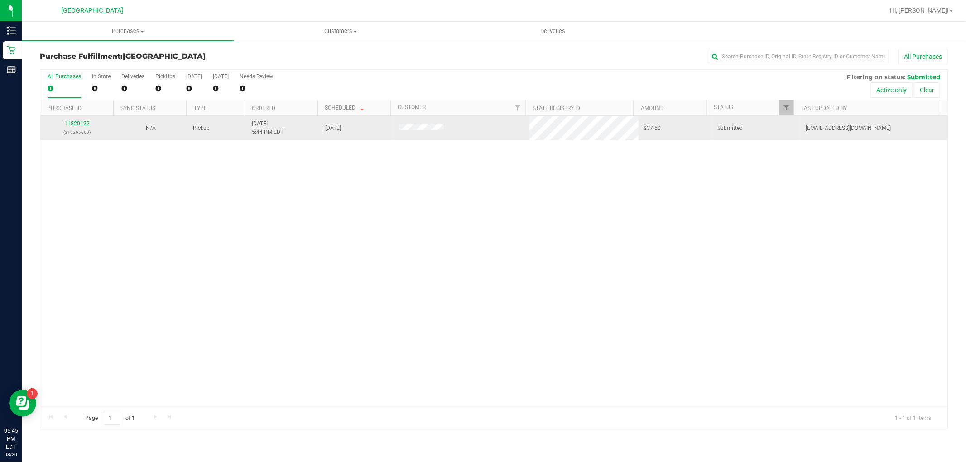
click at [80, 129] on p "(316266669)" at bounding box center [77, 132] width 63 height 9
click at [79, 127] on link "11820122" at bounding box center [76, 123] width 25 height 6
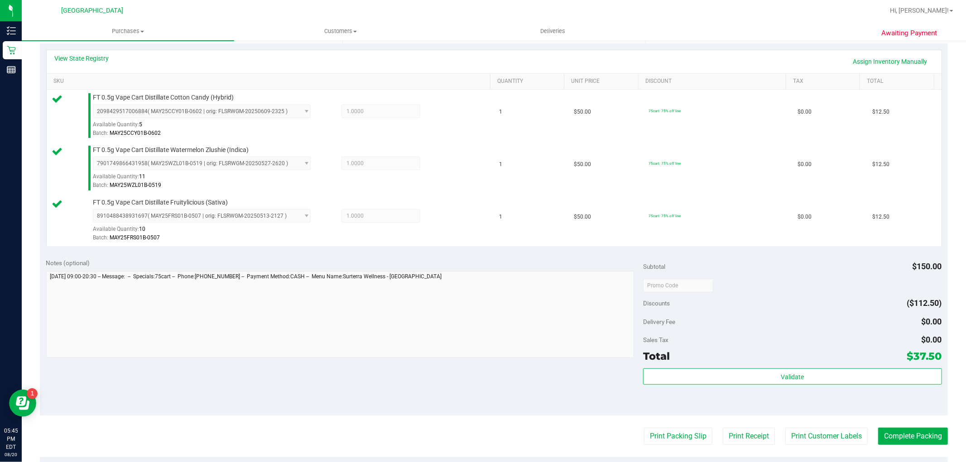
scroll to position [251, 0]
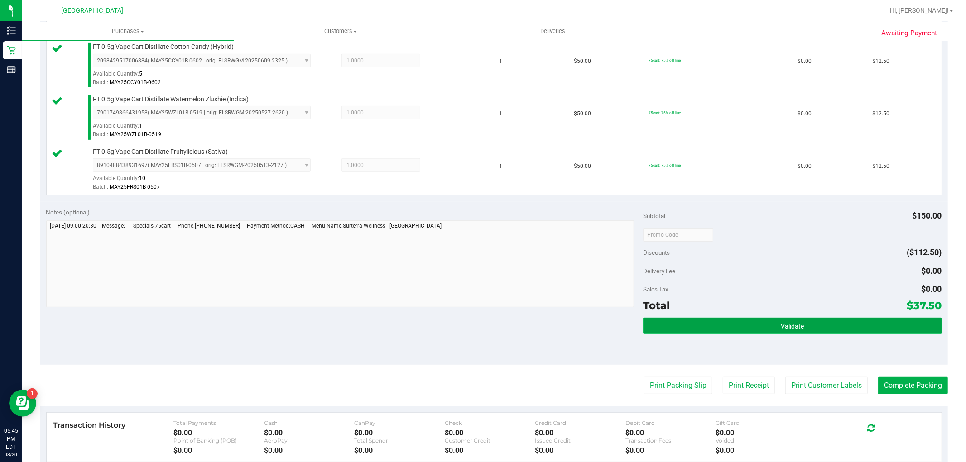
click at [725, 333] on button "Validate" at bounding box center [792, 326] width 298 height 16
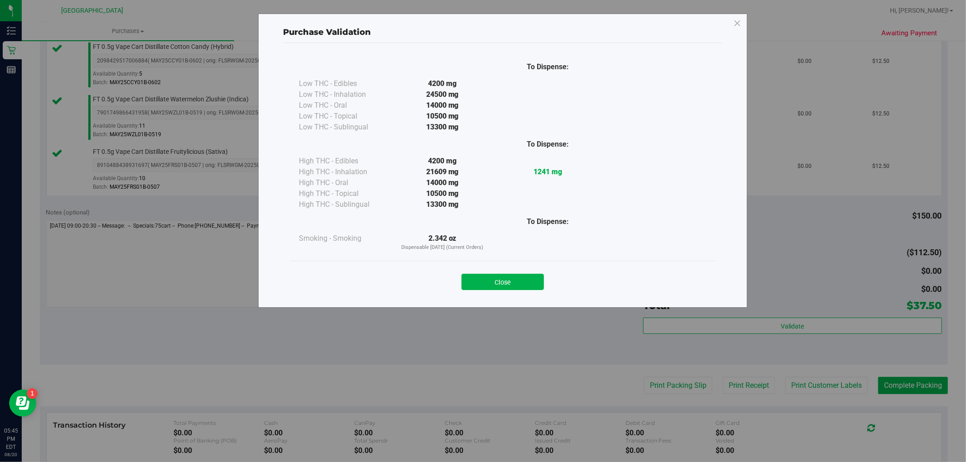
click at [788, 372] on div "Purchase Validation To Dispense: Low THC - Edibles 4200 mg" at bounding box center [486, 231] width 973 height 462
click at [790, 382] on div "Purchase Validation To Dispense: Low THC - Edibles 4200 mg" at bounding box center [486, 231] width 973 height 462
click at [510, 278] on button "Close" at bounding box center [503, 282] width 82 height 16
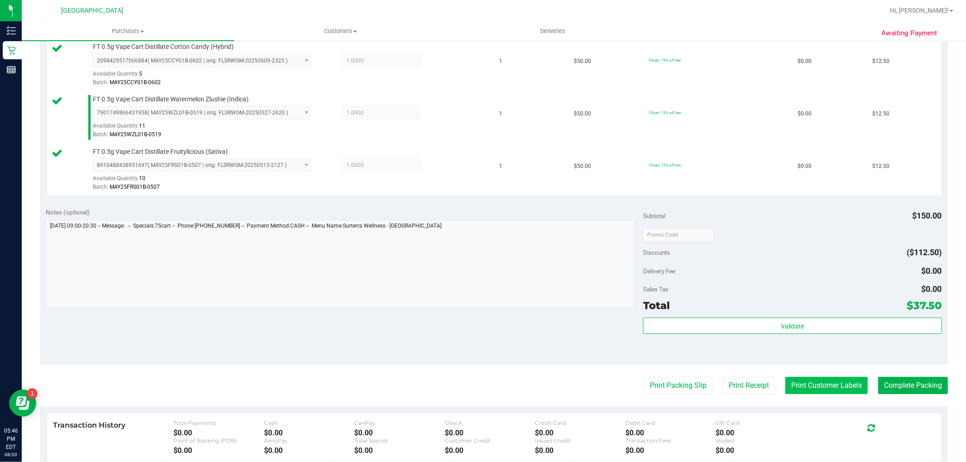
click at [821, 383] on button "Print Customer Labels" at bounding box center [826, 385] width 82 height 17
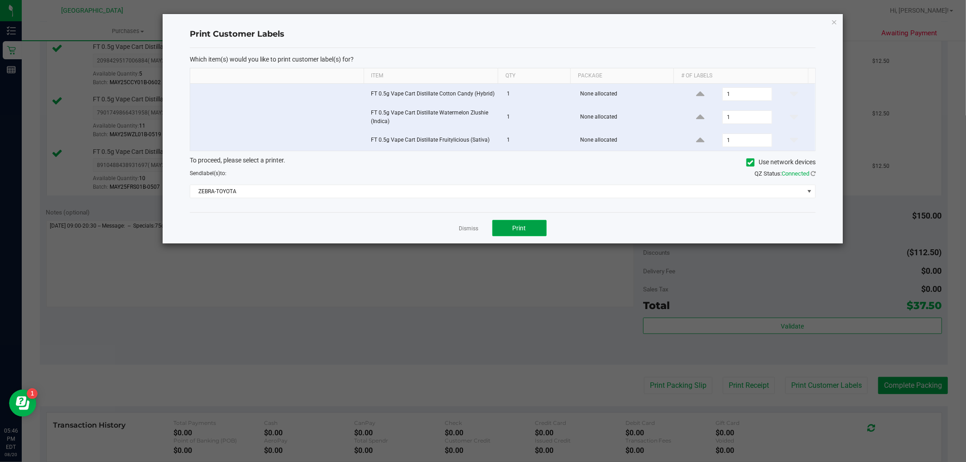
click at [506, 233] on button "Print" at bounding box center [519, 228] width 54 height 16
click at [471, 227] on link "Dismiss" at bounding box center [468, 229] width 19 height 8
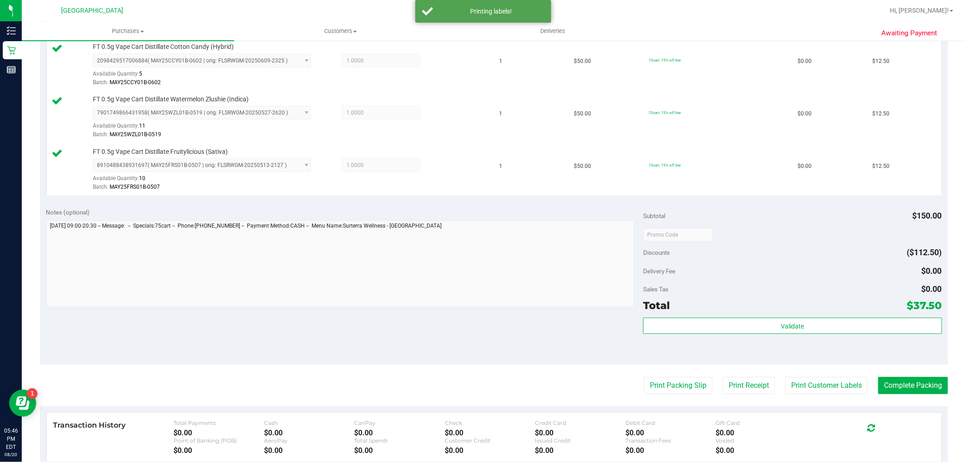
click at [902, 374] on purchase-details "Back Edit Purchase Cancel Purchase View Profile # 11820122 BioTrack ID: - Submi…" at bounding box center [494, 187] width 908 height 779
click at [903, 380] on button "Complete Packing" at bounding box center [913, 385] width 70 height 17
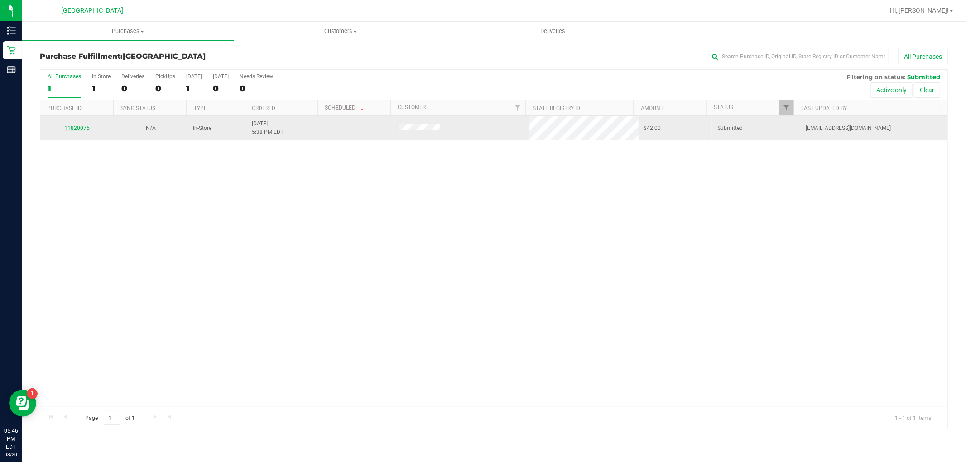
click at [77, 128] on link "11820075" at bounding box center [76, 128] width 25 height 6
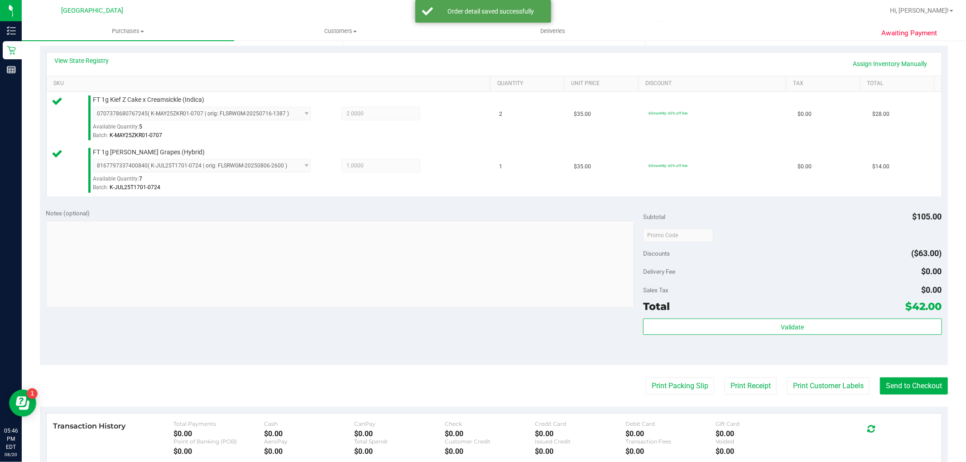
scroll to position [332, 0]
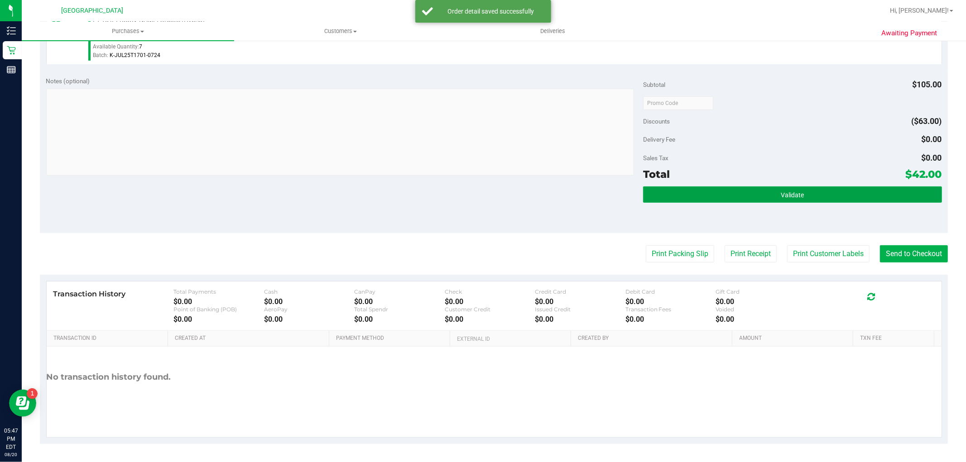
click at [707, 201] on button "Validate" at bounding box center [792, 195] width 298 height 16
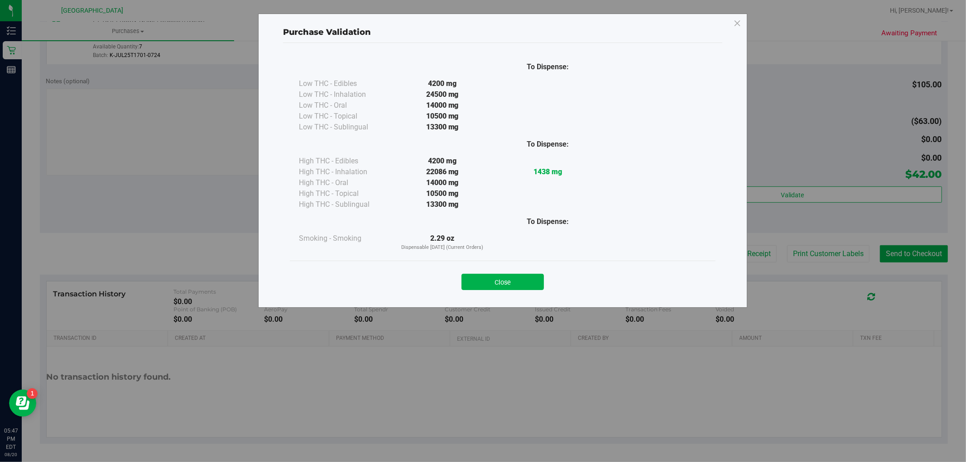
click at [435, 273] on div "Close" at bounding box center [503, 279] width 412 height 23
click at [522, 287] on button "Close" at bounding box center [503, 282] width 82 height 16
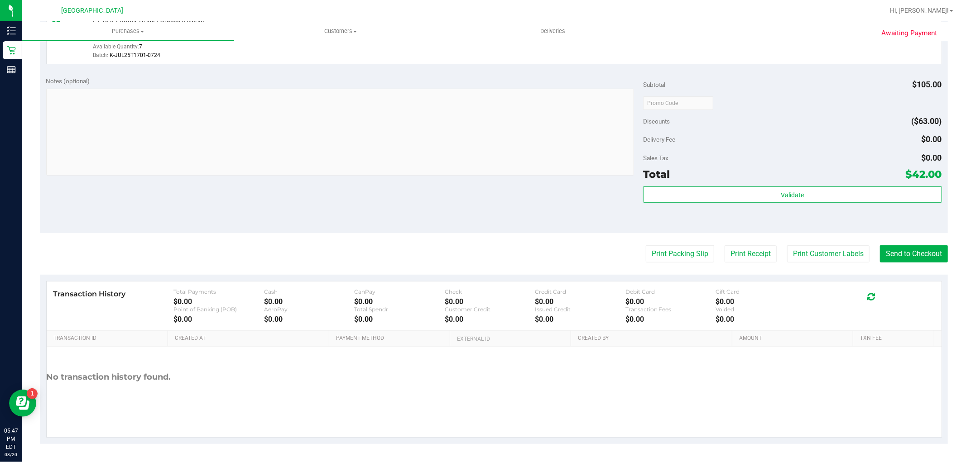
click at [510, 283] on div "Transaction History Total Payments $0.00 Cash $0.00 CanPay $0.00 Check $0.00 Cr…" at bounding box center [494, 306] width 895 height 49
click at [787, 255] on button "Print Customer Labels" at bounding box center [828, 253] width 82 height 17
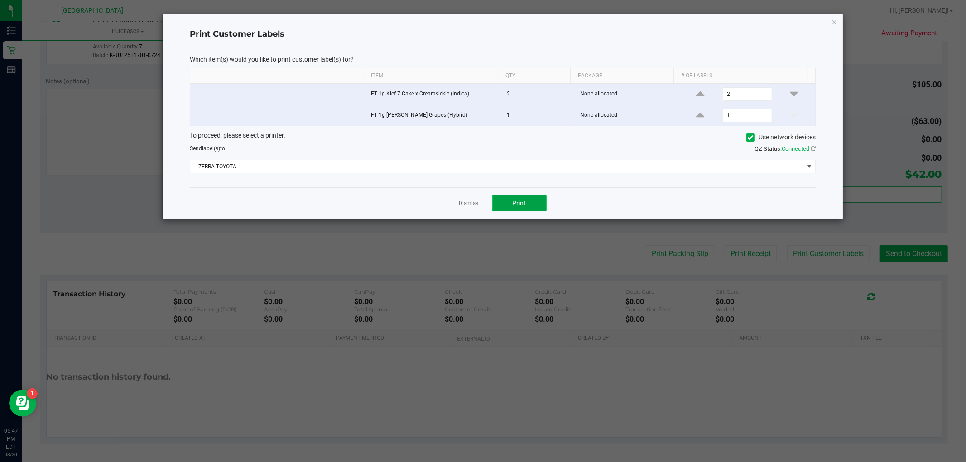
click at [503, 206] on button "Print" at bounding box center [519, 203] width 54 height 16
click at [469, 204] on link "Dismiss" at bounding box center [468, 204] width 19 height 8
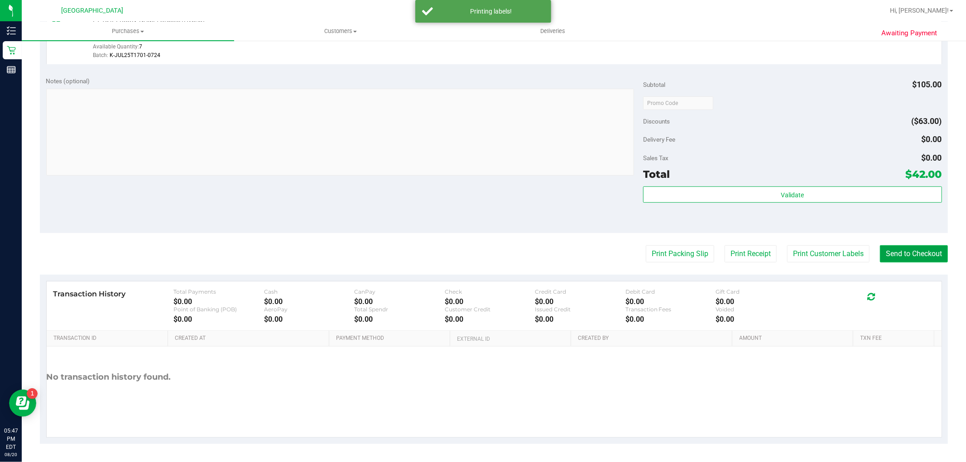
click at [894, 248] on button "Send to Checkout" at bounding box center [914, 253] width 68 height 17
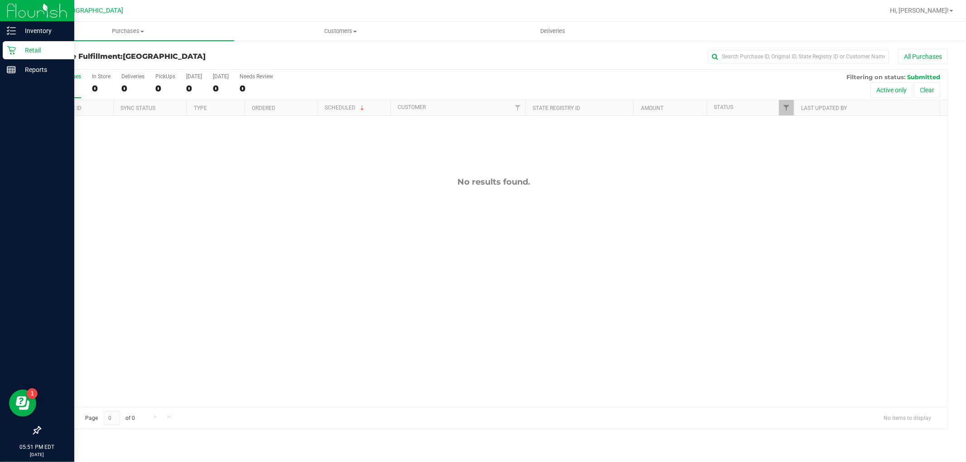
click at [16, 41] on div "Retail" at bounding box center [39, 50] width 72 height 18
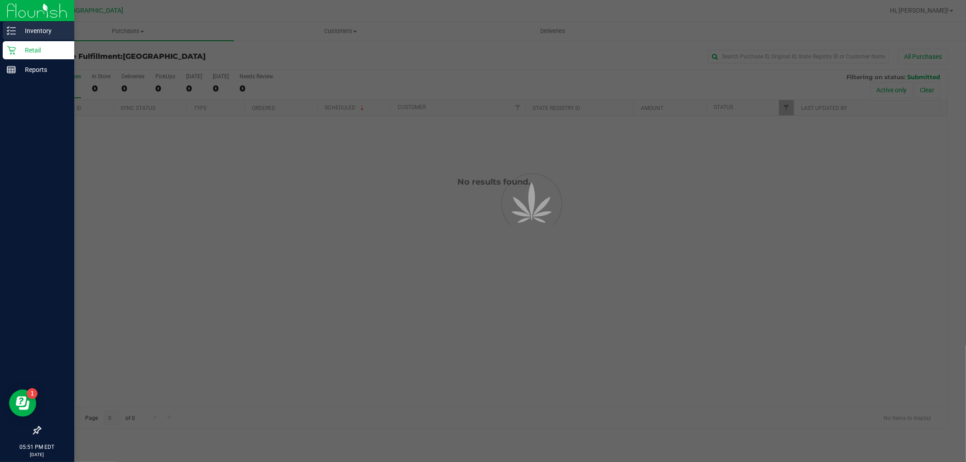
click at [17, 39] on div "Inventory" at bounding box center [39, 31] width 72 height 18
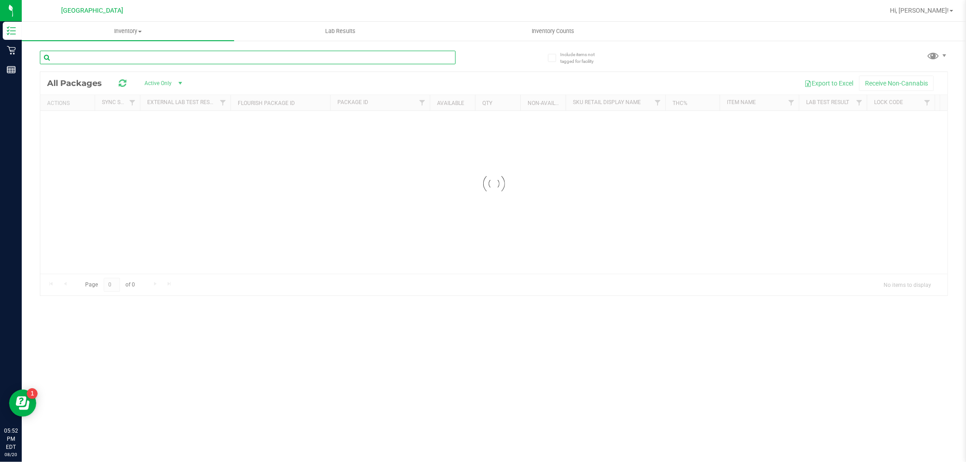
click at [202, 60] on input "text" at bounding box center [248, 58] width 416 height 14
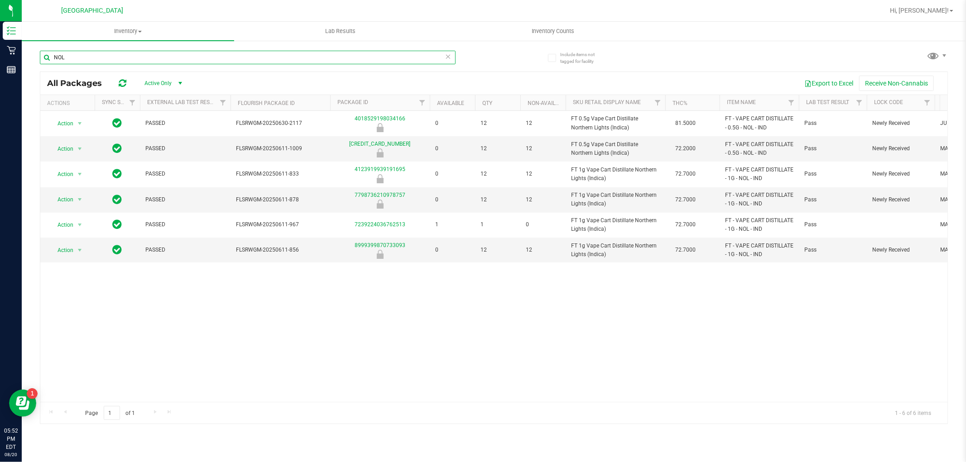
type input "NOL"
click at [367, 65] on div "NOL" at bounding box center [248, 61] width 416 height 21
click at [365, 64] on input "NOL" at bounding box center [248, 58] width 416 height 14
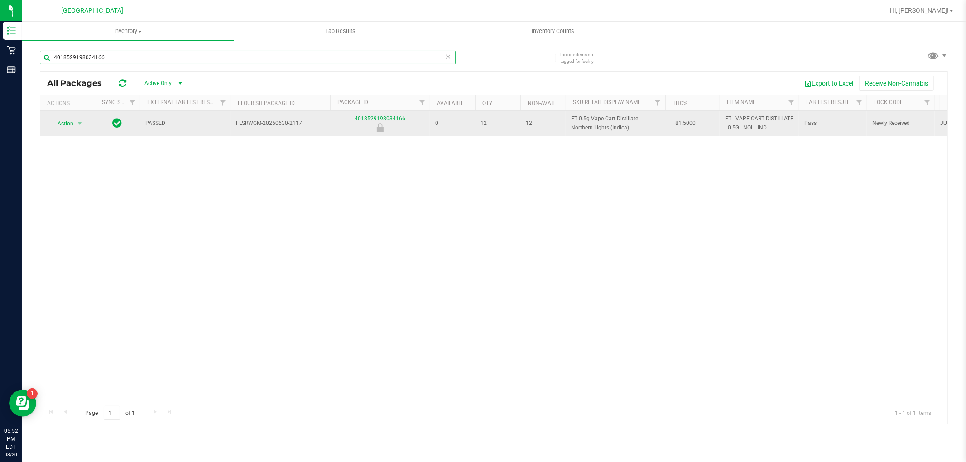
type input "4018529198034166"
click at [75, 126] on span "select" at bounding box center [79, 123] width 11 height 13
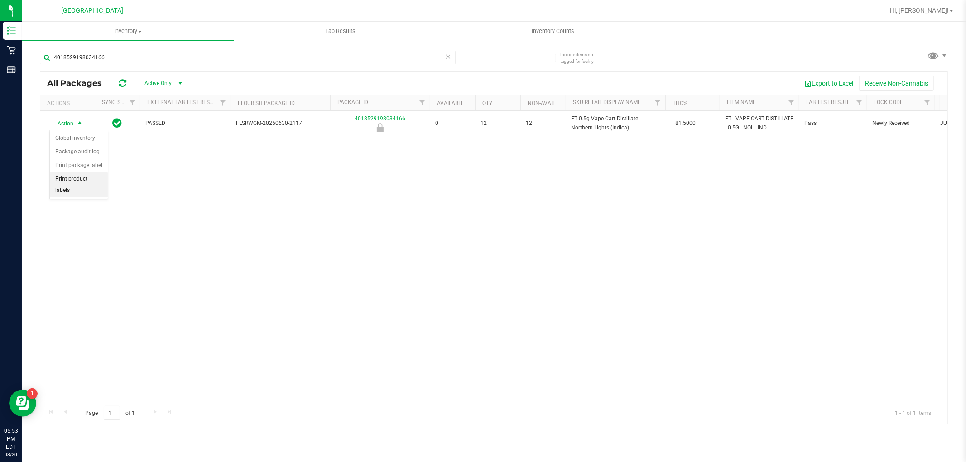
click at [90, 192] on li "Print product labels" at bounding box center [79, 185] width 58 height 25
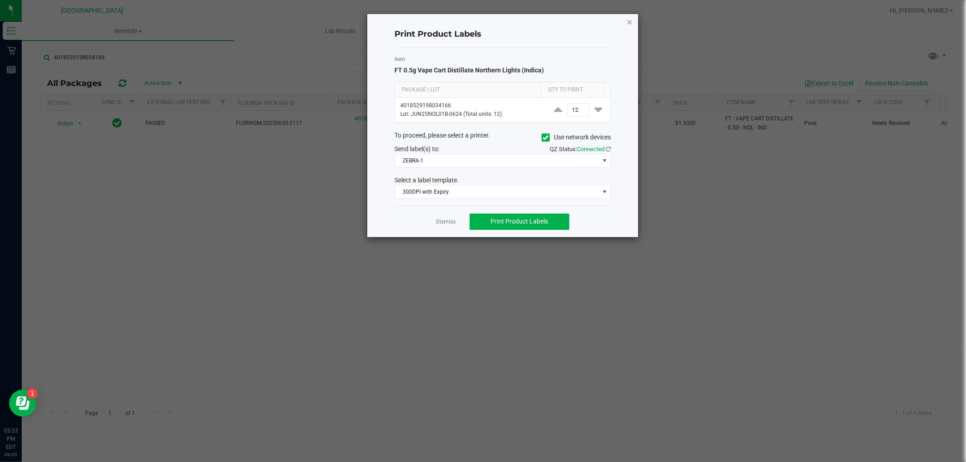
click at [632, 23] on icon "button" at bounding box center [629, 21] width 6 height 11
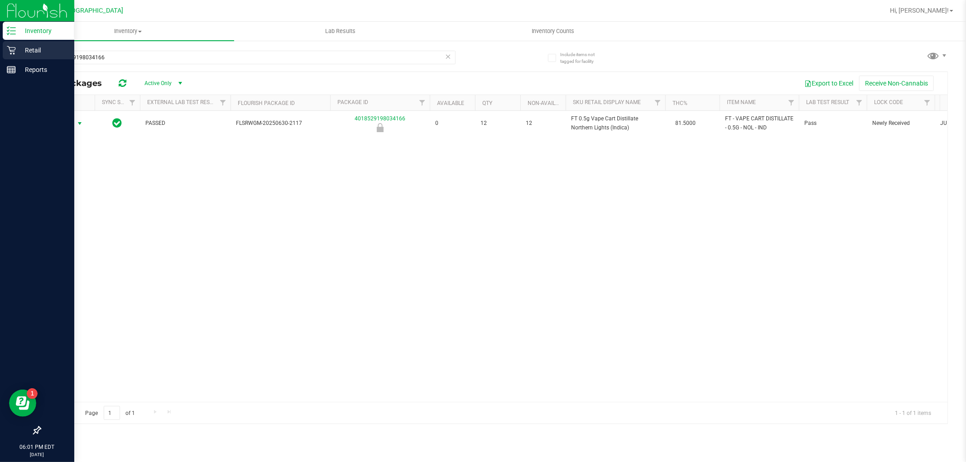
click at [17, 51] on p "Retail" at bounding box center [43, 50] width 54 height 11
